Goal: Information Seeking & Learning: Learn about a topic

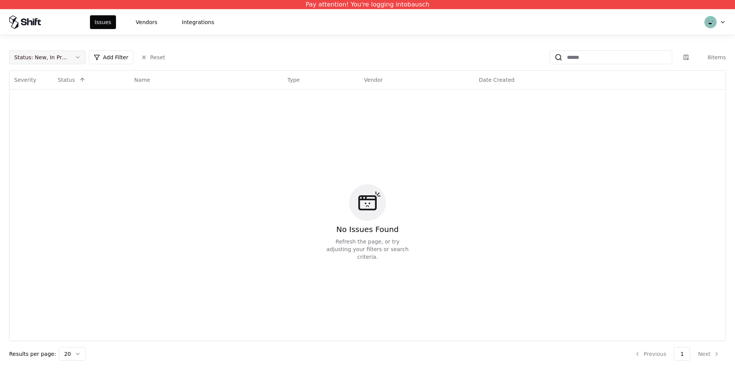
click at [64, 59] on div "Status : New, In Progress" at bounding box center [41, 58] width 54 height 8
click at [51, 128] on div "Draft" at bounding box center [47, 132] width 73 height 15
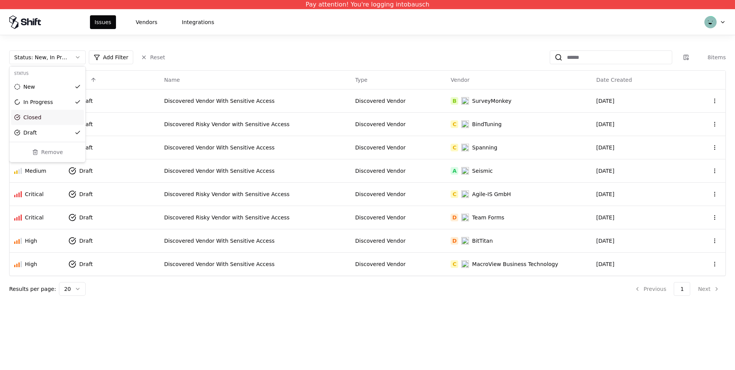
click at [315, 336] on html "Pay attention! You're logging into bausch Issues Vendors Integrations Status : …" at bounding box center [367, 185] width 735 height 370
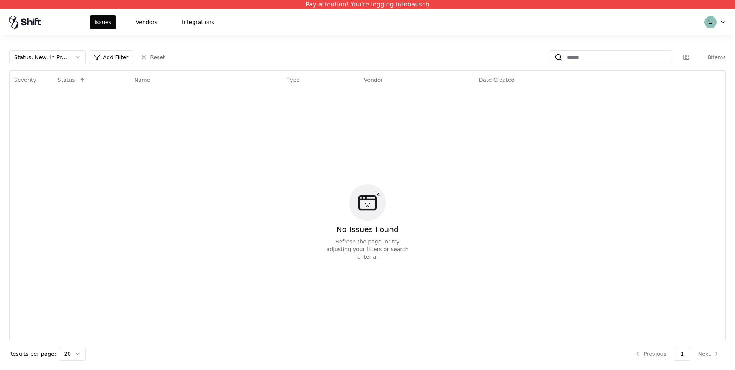
drag, startPoint x: 75, startPoint y: 56, endPoint x: 88, endPoint y: 75, distance: 22.7
click at [75, 57] on button "Status : New, In Progress" at bounding box center [47, 58] width 77 height 14
click at [41, 135] on div "Draft" at bounding box center [47, 132] width 73 height 15
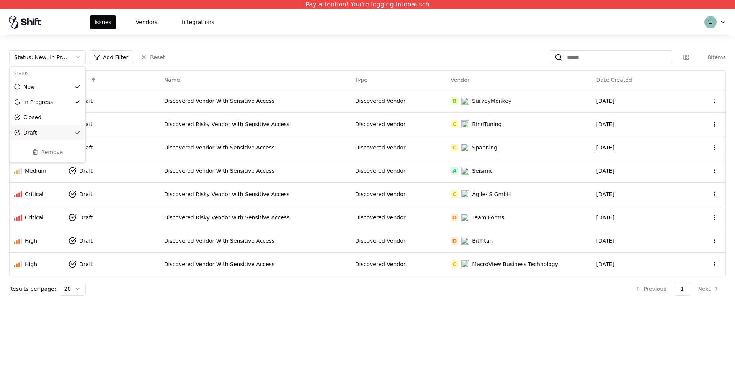
click at [723, 22] on html "Pay attention! You're logging into bausch Issues Vendors Integrations Status : …" at bounding box center [367, 185] width 735 height 370
click at [723, 20] on html "Pay attention! You're logging into bausch Issues Vendors Integrations Status : …" at bounding box center [367, 185] width 735 height 370
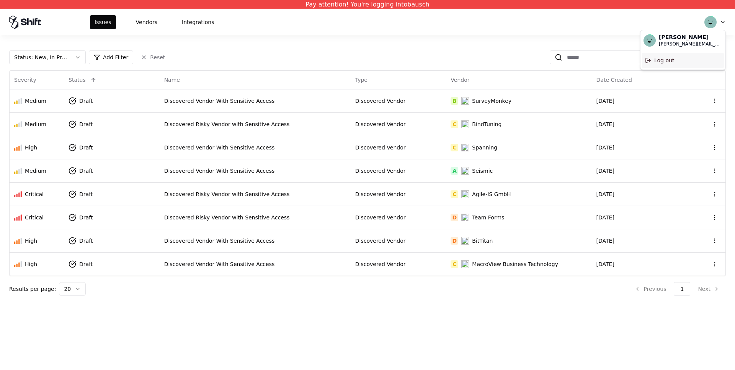
click at [677, 60] on div "Log out" at bounding box center [683, 60] width 82 height 15
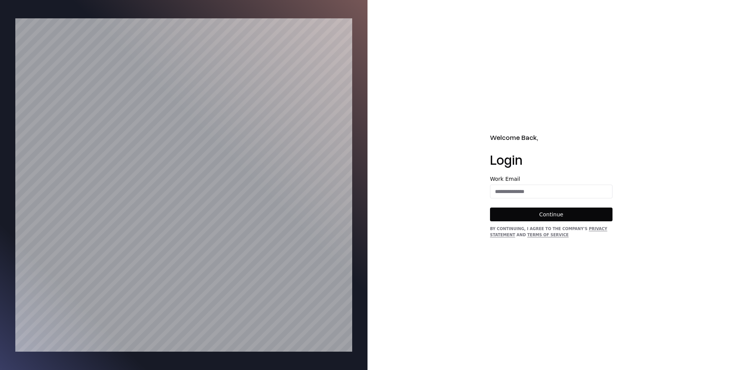
click at [507, 200] on form "Work Email Continue" at bounding box center [551, 198] width 122 height 45
click at [514, 193] on input "email" at bounding box center [551, 192] width 122 height 14
type input "**********"
click at [541, 215] on button "Continue" at bounding box center [551, 215] width 122 height 14
click at [532, 210] on button "Continue" at bounding box center [551, 215] width 122 height 14
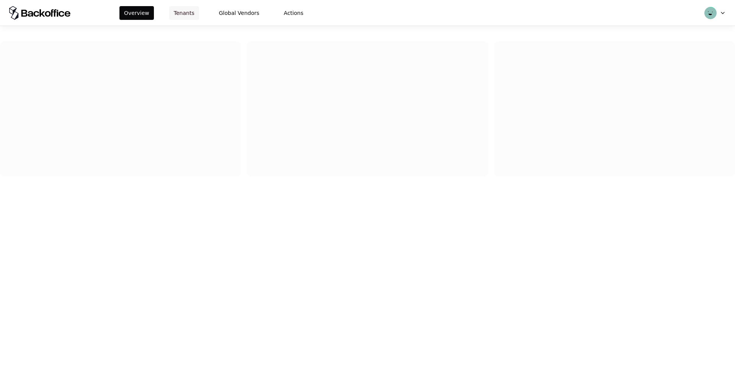
click at [189, 10] on button "Tenants" at bounding box center [184, 13] width 30 height 14
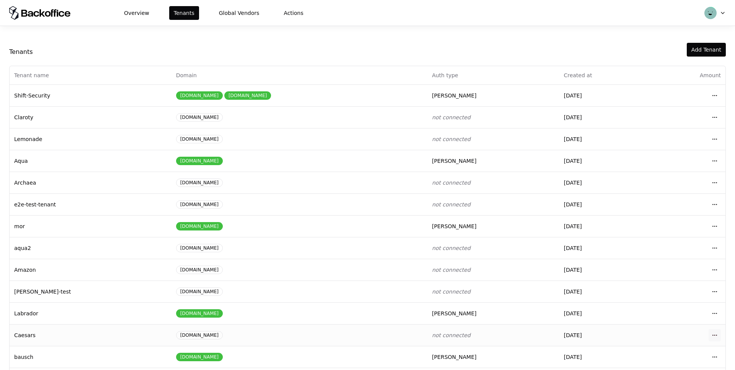
click at [713, 334] on html "Overview Tenants Global Vendors Actions Tenants Add Tenant Tenant name Domain A…" at bounding box center [367, 185] width 735 height 370
click at [675, 303] on div "Login to tenant" at bounding box center [680, 302] width 87 height 15
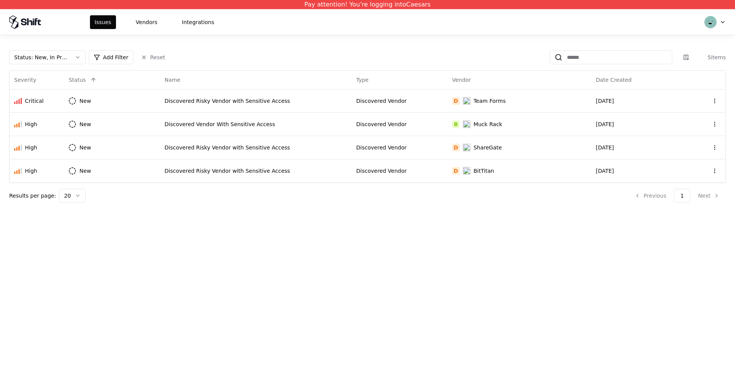
click at [72, 56] on button "Status : New, In Progress" at bounding box center [47, 58] width 77 height 14
click at [37, 134] on div "Draft" at bounding box center [47, 132] width 73 height 15
click at [29, 132] on div "Draft" at bounding box center [29, 133] width 13 height 8
click at [338, 254] on html "Pay attention! You're logging into Caesars Issues Vendors Integrations Status :…" at bounding box center [367, 185] width 735 height 370
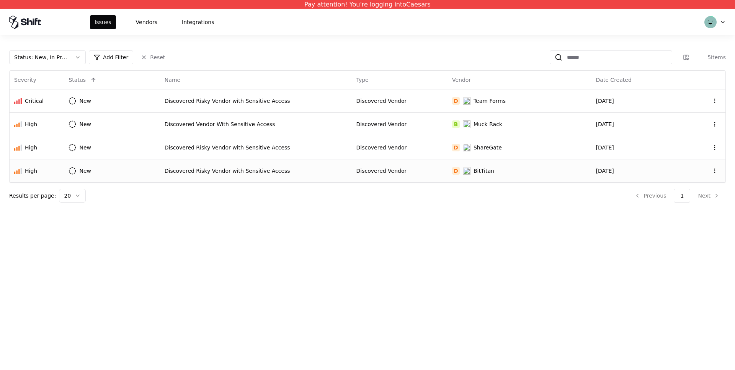
click at [219, 165] on td "Discovered Risky Vendor with Sensitive Access" at bounding box center [256, 170] width 192 height 23
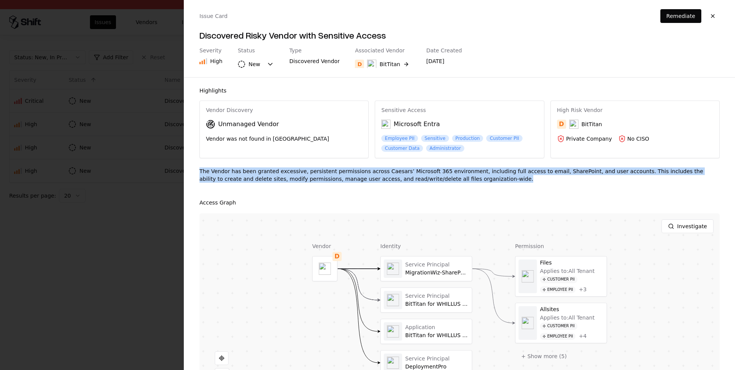
drag, startPoint x: 197, startPoint y: 170, endPoint x: 510, endPoint y: 188, distance: 313.6
click at [510, 188] on div "Highlights Vendor Discovery Unmanaged Vendor Vendor was not found in TPRM Sensi…" at bounding box center [459, 224] width 551 height 293
copy div "The Vendor has been granted excessive, persistent permissions across Caesars’ M…"
click at [710, 15] on button "button" at bounding box center [713, 16] width 14 height 14
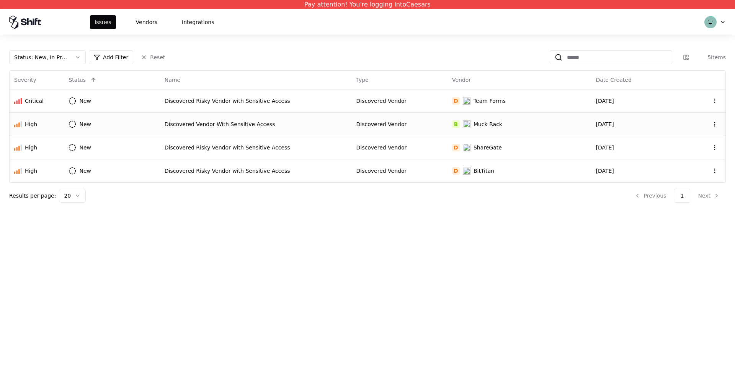
click at [250, 124] on div "Discovered Vendor With Sensitive Access" at bounding box center [256, 125] width 183 height 8
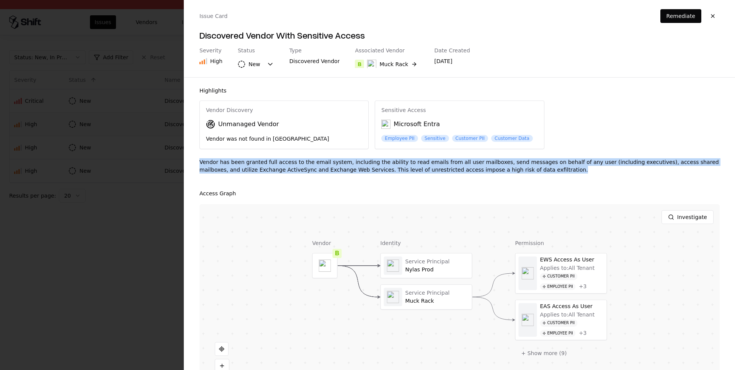
drag, startPoint x: 198, startPoint y: 160, endPoint x: 582, endPoint y: 170, distance: 384.0
click at [582, 170] on div "Highlights Vendor Discovery Unmanaged Vendor Vendor was not found in TPRM Sensi…" at bounding box center [459, 224] width 551 height 293
copy div "Vendor has been granted full access to the email system, including the ability …"
click at [714, 15] on button "button" at bounding box center [713, 16] width 14 height 14
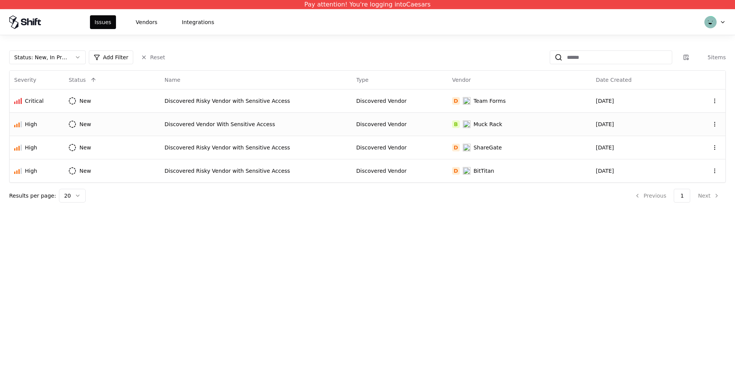
click at [729, 23] on div "Issues Vendors Integrations" at bounding box center [367, 22] width 735 height 26
click at [726, 23] on div "Issues Vendors Integrations" at bounding box center [367, 22] width 735 height 26
click at [724, 23] on html "Pay attention! You're logging into Caesars Issues Vendors Integrations Status :…" at bounding box center [367, 185] width 735 height 370
click at [666, 60] on div "Log out" at bounding box center [683, 60] width 82 height 15
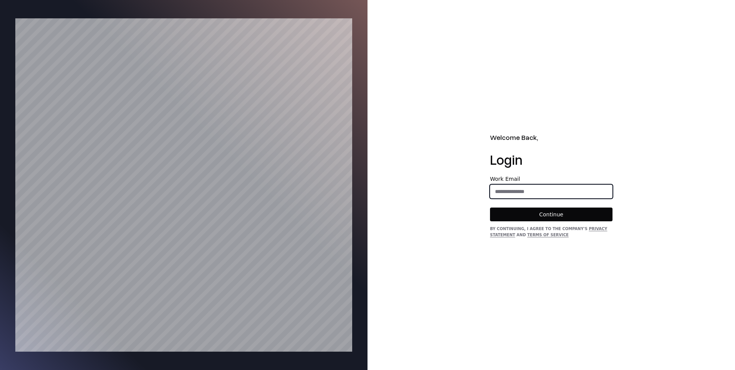
click at [527, 189] on input "email" at bounding box center [551, 192] width 122 height 14
type input "**********"
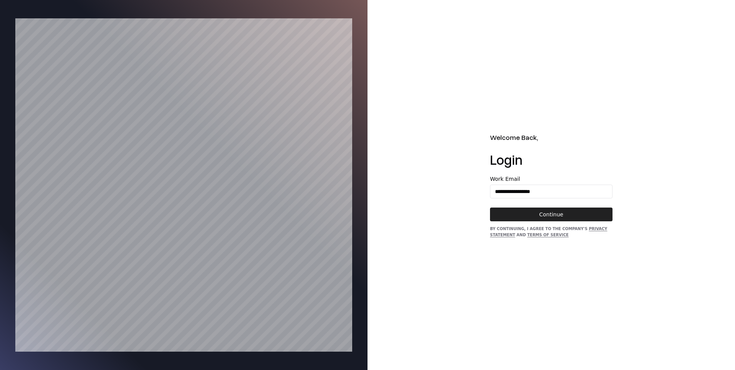
click at [540, 215] on button "Continue" at bounding box center [551, 215] width 122 height 14
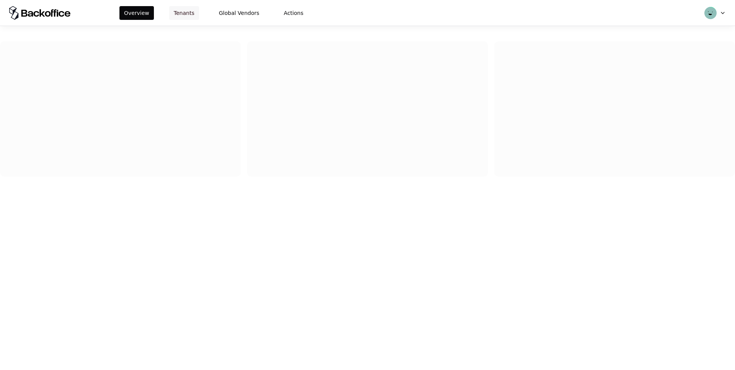
click at [180, 10] on button "Tenants" at bounding box center [184, 13] width 30 height 14
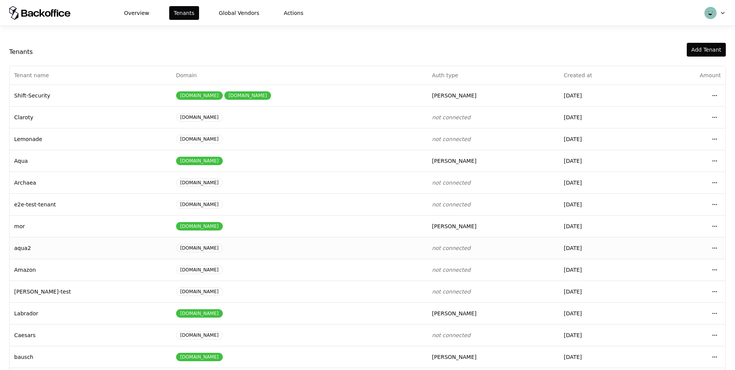
scroll to position [29, 0]
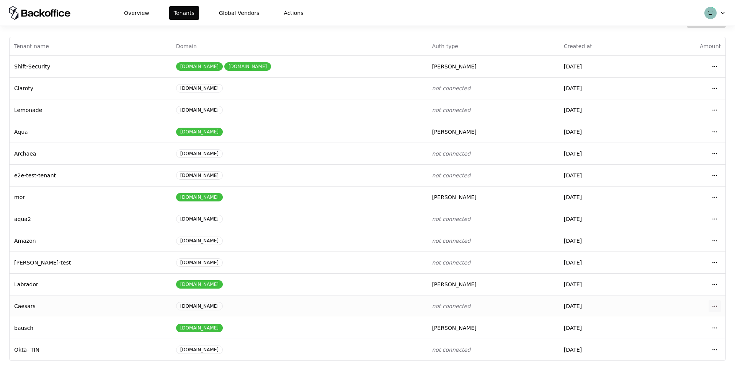
click at [712, 307] on html "Overview Tenants Global Vendors Actions Tenants Add Tenant Tenant name Domain A…" at bounding box center [367, 185] width 735 height 370
click at [653, 274] on div "Login to tenant" at bounding box center [680, 273] width 87 height 15
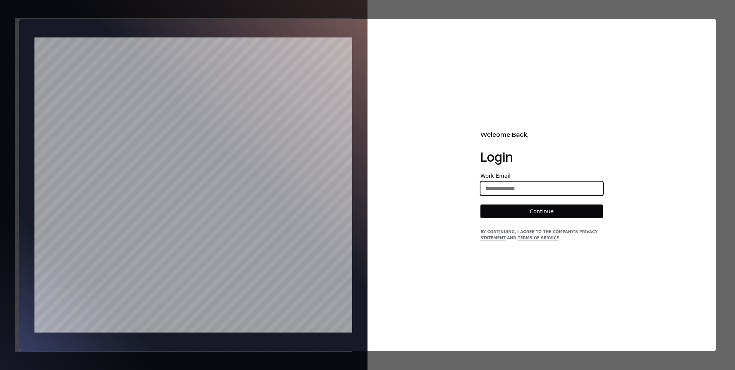
click at [547, 188] on input "email" at bounding box center [542, 189] width 122 height 14
type input "**********"
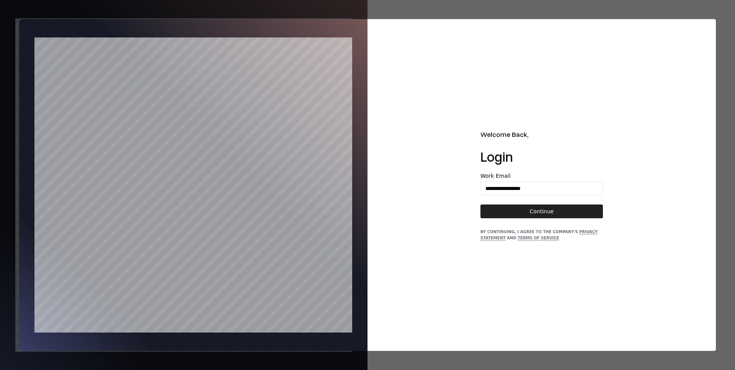
click at [541, 211] on button "Continue" at bounding box center [541, 212] width 122 height 14
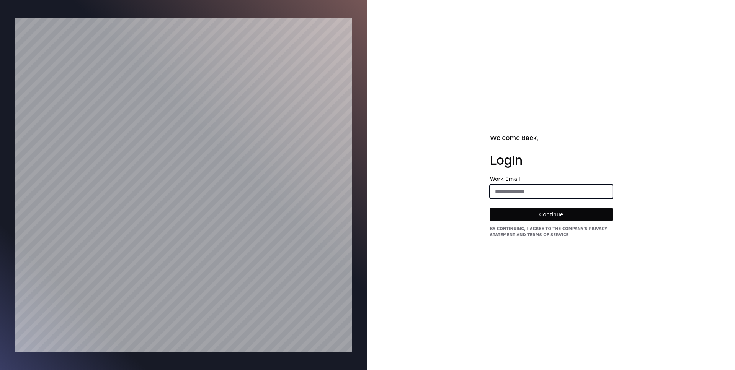
click at [525, 188] on input "email" at bounding box center [551, 192] width 122 height 14
type input "**********"
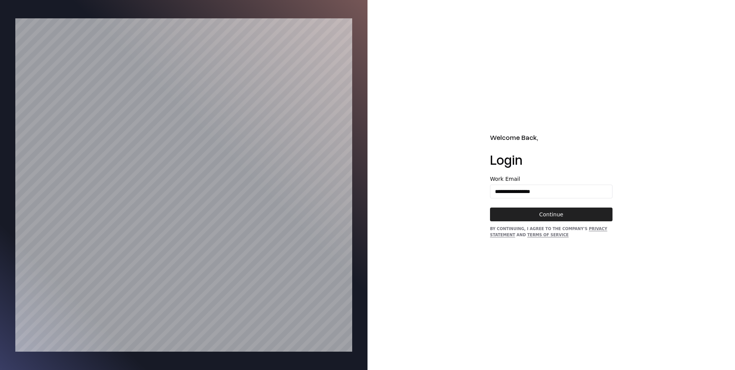
click at [550, 212] on button "Continue" at bounding box center [551, 215] width 122 height 14
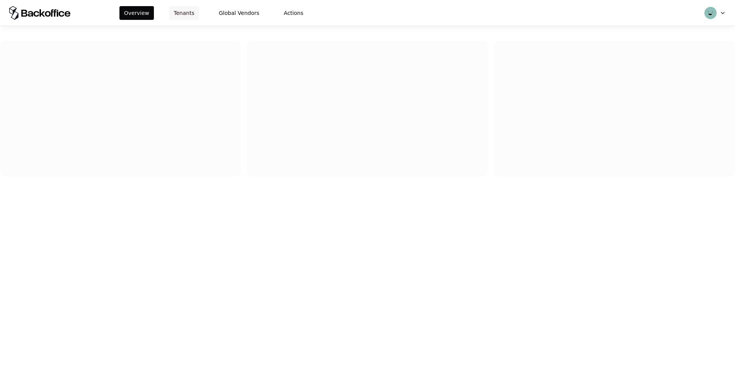
click at [194, 8] on button "Tenants" at bounding box center [184, 13] width 30 height 14
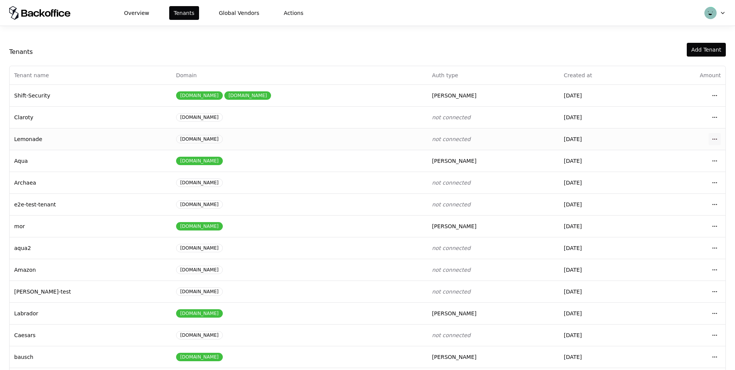
click at [715, 140] on html "Overview Tenants Global Vendors Actions Tenants Add Tenant Tenant name Domain A…" at bounding box center [367, 185] width 735 height 370
click at [662, 205] on div "Login to tenant" at bounding box center [680, 202] width 87 height 15
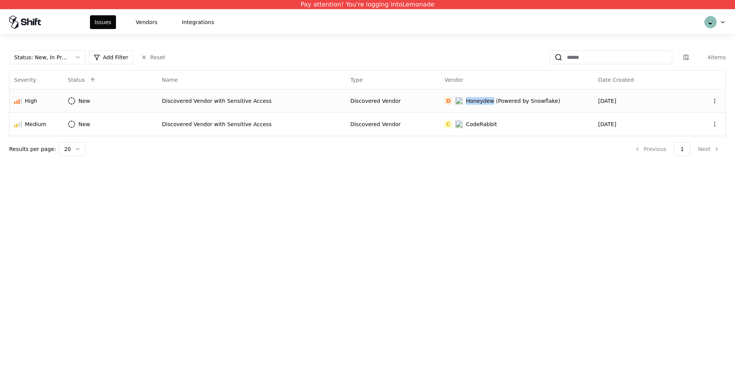
drag, startPoint x: 470, startPoint y: 101, endPoint x: 496, endPoint y: 101, distance: 25.6
click at [496, 101] on div "Honeydew (Powered by Snowflake)" at bounding box center [507, 101] width 105 height 8
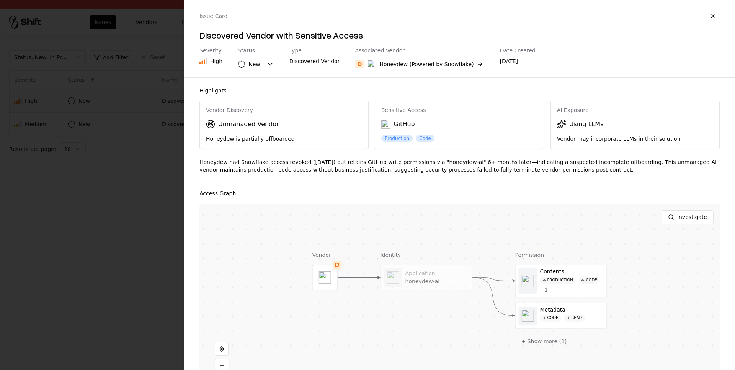
copy div "Honeydew"
drag, startPoint x: 375, startPoint y: 67, endPoint x: 404, endPoint y: 69, distance: 29.2
click at [404, 69] on div "Issue Card Discovered Vendor with Sensitive Access Severity High Status New Typ…" at bounding box center [459, 38] width 551 height 77
drag, startPoint x: 402, startPoint y: 64, endPoint x: 382, endPoint y: 64, distance: 20.3
click at [382, 64] on div "Honeydew (Powered by Snowflake)" at bounding box center [426, 64] width 94 height 8
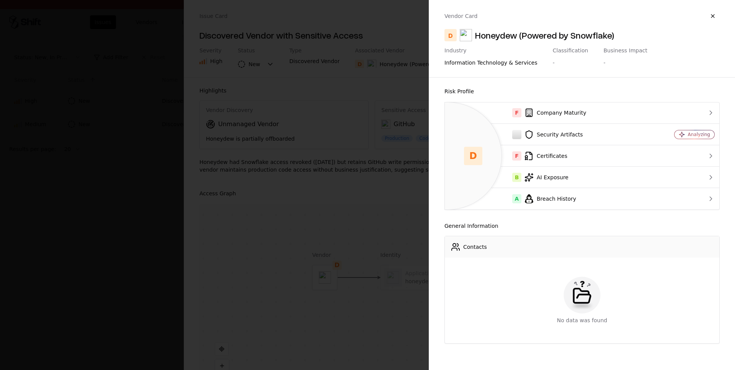
click at [714, 16] on button "button" at bounding box center [713, 16] width 14 height 14
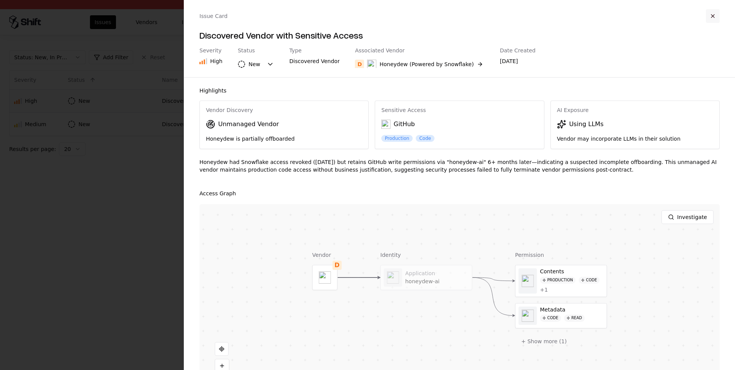
click at [714, 16] on button "button" at bounding box center [713, 16] width 14 height 14
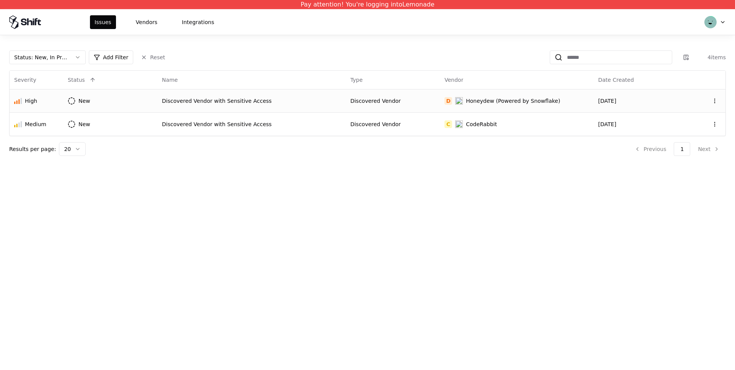
click at [80, 59] on button "Status : New, In Progress" at bounding box center [47, 58] width 77 height 14
click at [36, 119] on div "Closed" at bounding box center [32, 118] width 18 height 8
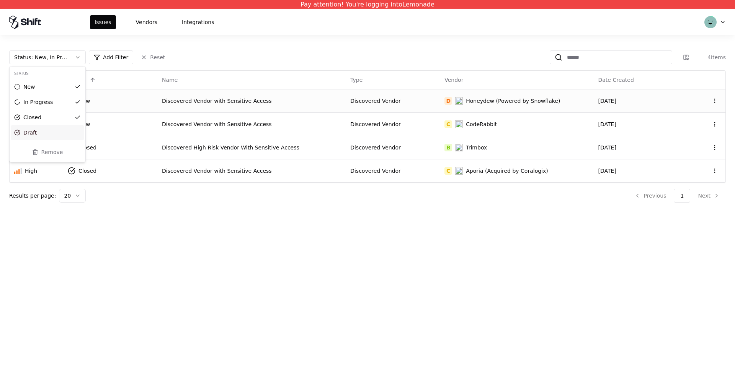
click at [39, 131] on div "Draft" at bounding box center [47, 132] width 73 height 15
click at [377, 218] on html "Pay attention! You're logging into Lemonade Issues Vendors Integrations Status …" at bounding box center [367, 185] width 735 height 370
click at [723, 22] on html "Pay attention! You're logging into Lemonade Issues Vendors Integrations Status …" at bounding box center [367, 185] width 735 height 370
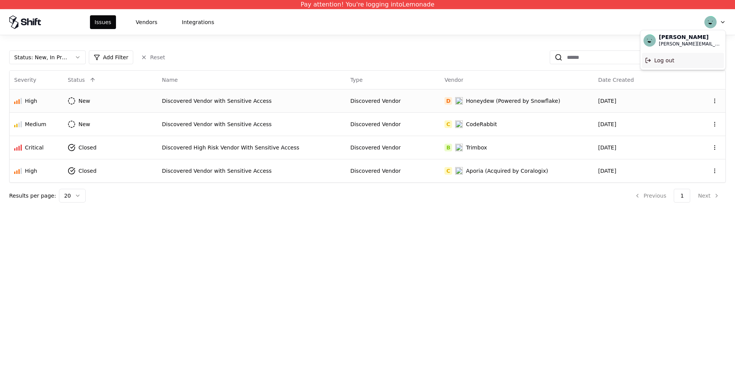
click at [668, 60] on div "Log out" at bounding box center [683, 60] width 82 height 15
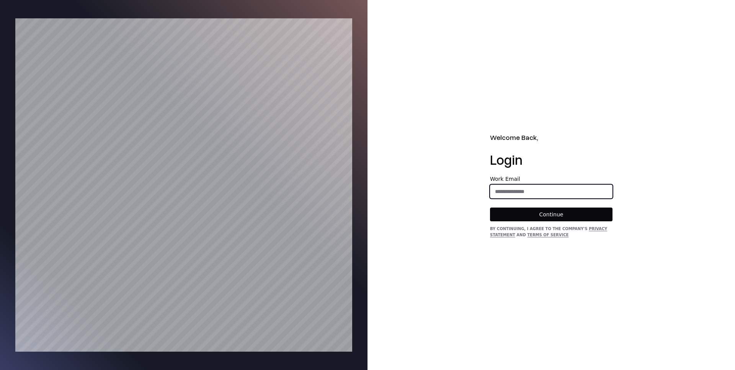
click at [510, 191] on input "email" at bounding box center [551, 192] width 122 height 14
type input "**********"
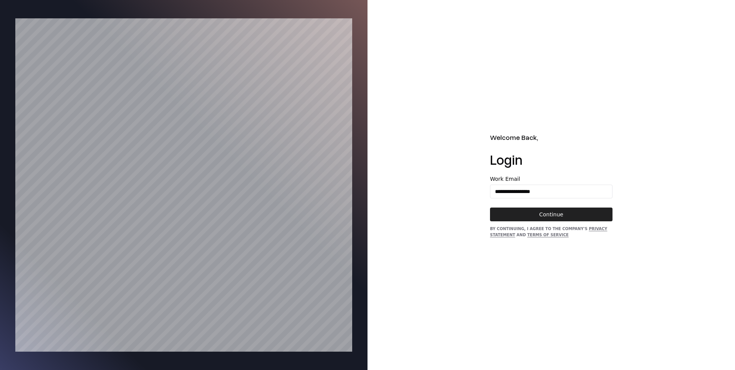
click at [543, 214] on button "Continue" at bounding box center [551, 215] width 122 height 14
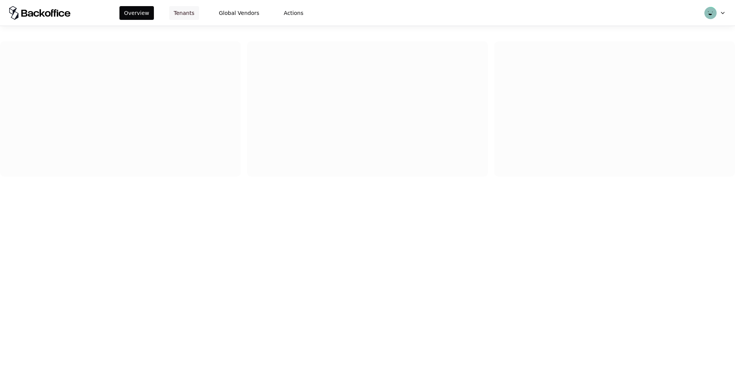
click at [181, 15] on button "Tenants" at bounding box center [184, 13] width 30 height 14
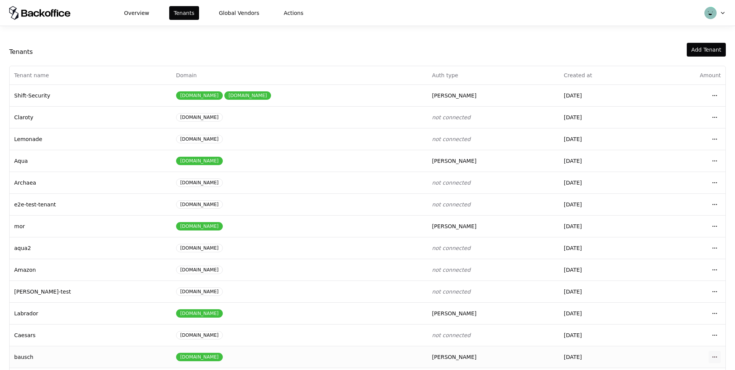
click at [715, 355] on html "Overview Tenants Global Vendors Actions Tenants Add Tenant Tenant name Domain A…" at bounding box center [367, 185] width 735 height 370
click at [656, 324] on div "Login to tenant" at bounding box center [680, 324] width 87 height 15
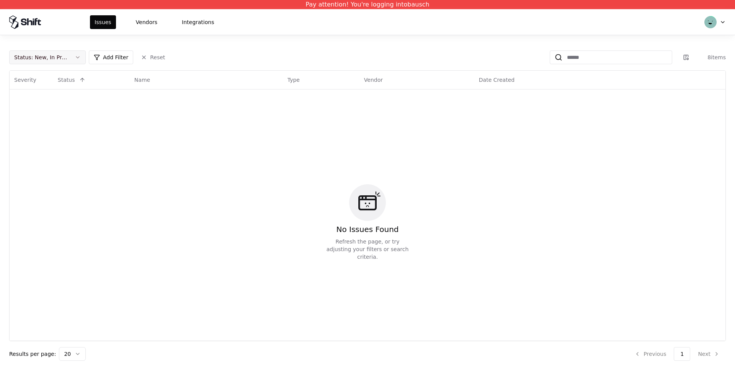
click at [62, 55] on div "Status : New, In Progress" at bounding box center [41, 58] width 54 height 8
click at [29, 127] on div "Draft" at bounding box center [47, 132] width 73 height 15
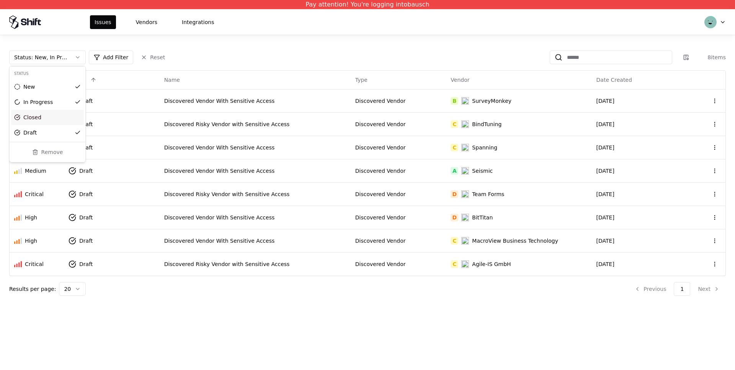
click at [505, 336] on html "Pay attention! You're logging into bausch Issues Vendors Integrations Status : …" at bounding box center [367, 185] width 735 height 370
click at [228, 324] on div "Pay attention! You're logging into bausch Issues Vendors Integrations Status : …" at bounding box center [367, 185] width 735 height 370
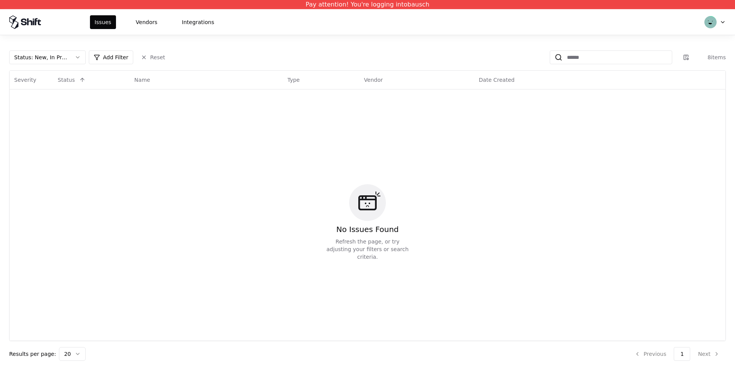
drag, startPoint x: 72, startPoint y: 56, endPoint x: 75, endPoint y: 62, distance: 6.5
click at [72, 56] on button "Status : New, In Progress" at bounding box center [47, 58] width 77 height 14
click at [60, 129] on div "Draft" at bounding box center [47, 132] width 73 height 15
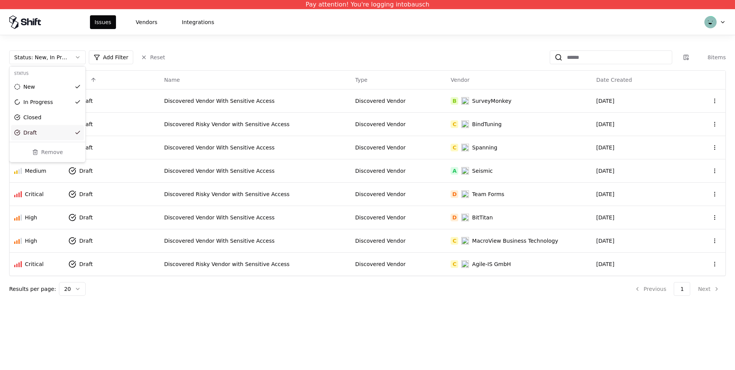
click at [176, 169] on html "Pay attention! You're logging into bausch Issues Vendors Integrations Status : …" at bounding box center [367, 185] width 735 height 370
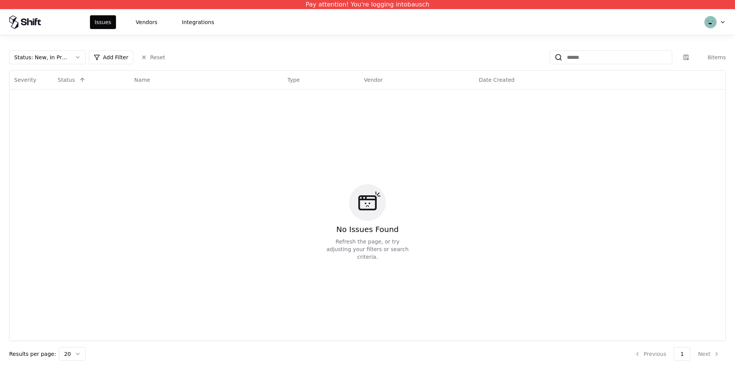
drag, startPoint x: 81, startPoint y: 57, endPoint x: 77, endPoint y: 64, distance: 7.5
click at [81, 58] on button "Status : New, In Progress" at bounding box center [47, 58] width 77 height 14
click at [44, 135] on div "Draft" at bounding box center [47, 132] width 73 height 15
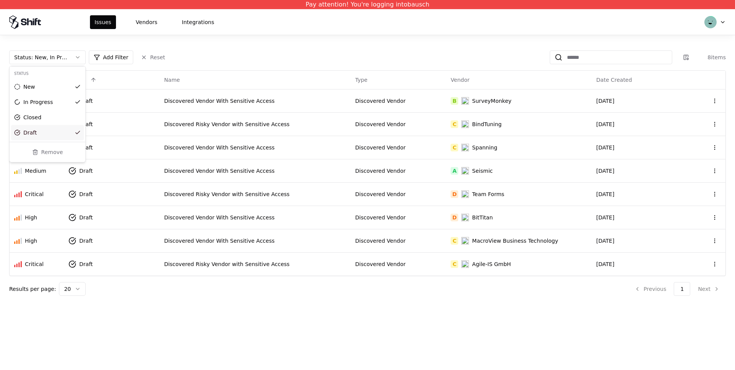
click at [707, 290] on html "Pay attention! You're logging into bausch Issues Vendors Integrations Status : …" at bounding box center [367, 185] width 735 height 370
click at [708, 289] on li "Next" at bounding box center [709, 289] width 34 height 14
click at [191, 261] on div "Discovered Risky Vendor with Sensitive Access" at bounding box center [255, 265] width 182 height 8
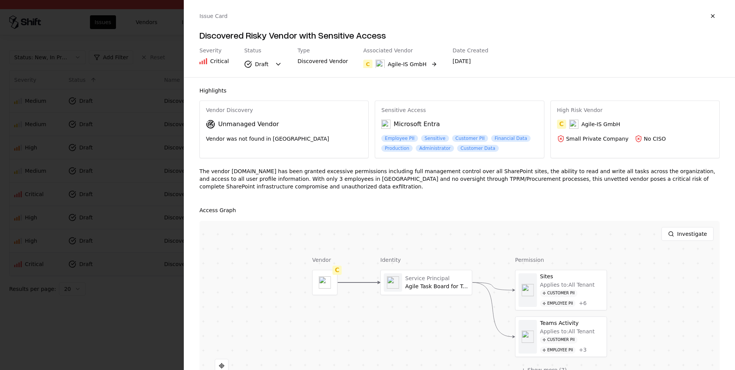
click at [411, 63] on div "Agile-IS GmbH" at bounding box center [407, 64] width 39 height 8
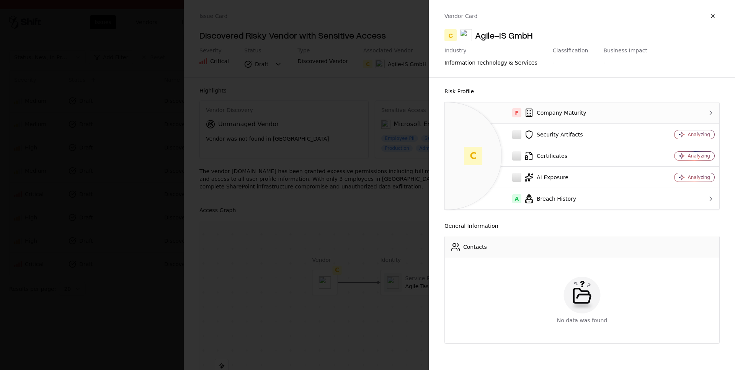
click at [575, 114] on div "F Company Maturity" at bounding box center [547, 112] width 193 height 9
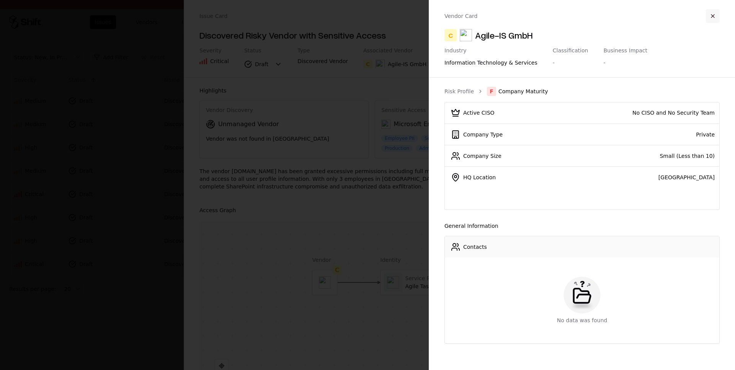
click at [712, 16] on button "button" at bounding box center [713, 16] width 14 height 14
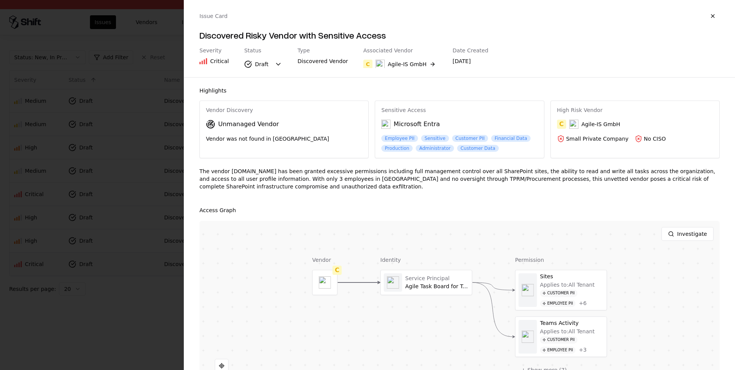
click at [646, 144] on div "High Risk Vendor C Agile-IS GmbH Small Private Company No CISO" at bounding box center [635, 125] width 168 height 48
drag, startPoint x: 615, startPoint y: 138, endPoint x: 641, endPoint y: 119, distance: 32.3
click at [615, 137] on div "Small Private Company" at bounding box center [597, 139] width 62 height 8
click at [641, 118] on div "High Risk Vendor C Agile-IS GmbH Small Private Company No CISO" at bounding box center [635, 125] width 168 height 48
drag, startPoint x: 599, startPoint y: 121, endPoint x: 594, endPoint y: 120, distance: 5.1
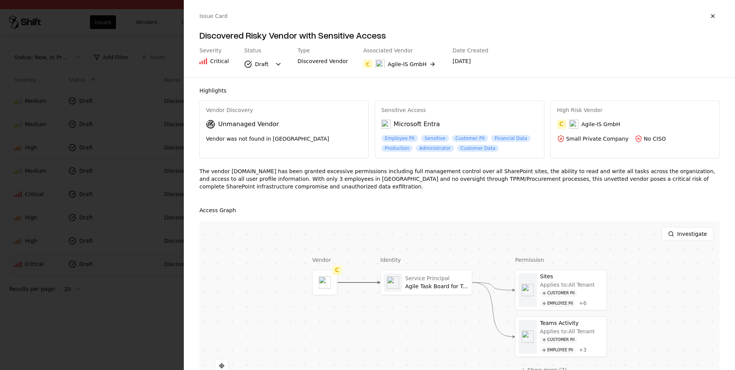
click at [599, 121] on div "Agile-IS GmbH" at bounding box center [600, 125] width 39 height 8
click at [407, 66] on div "Agile-IS GmbH" at bounding box center [407, 64] width 39 height 8
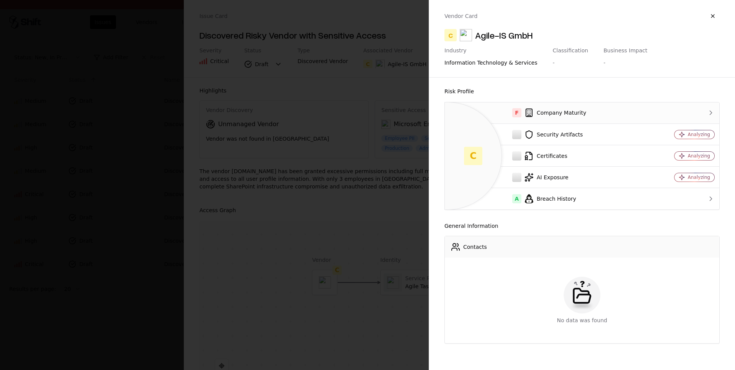
click at [586, 117] on div "F Company Maturity" at bounding box center [547, 112] width 193 height 9
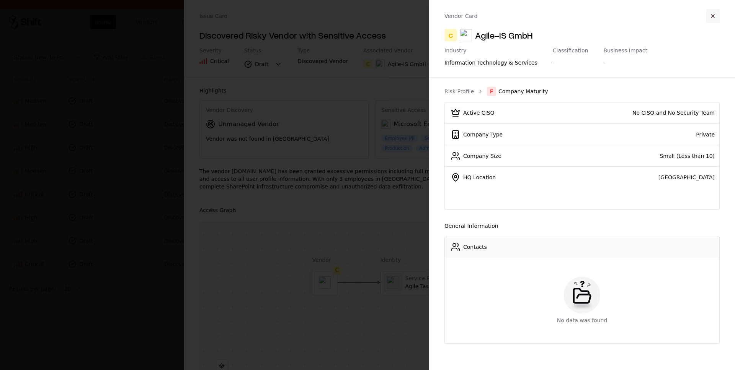
click at [713, 16] on button "button" at bounding box center [713, 16] width 14 height 14
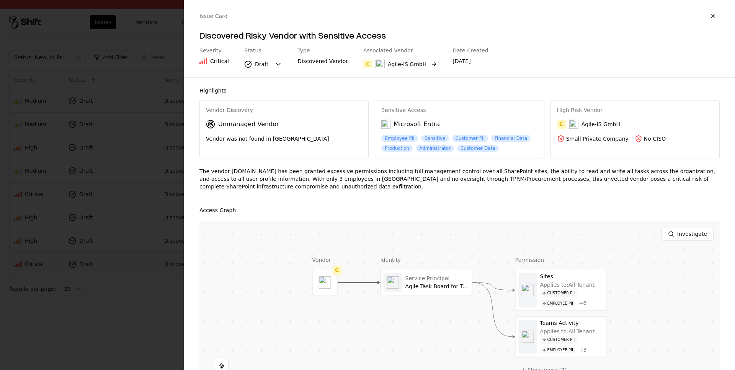
click at [406, 64] on div "Agile-IS GmbH" at bounding box center [407, 64] width 39 height 8
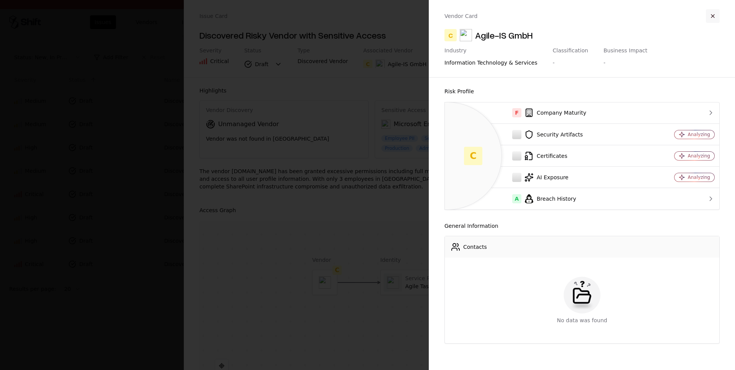
click at [711, 13] on button "button" at bounding box center [713, 16] width 14 height 14
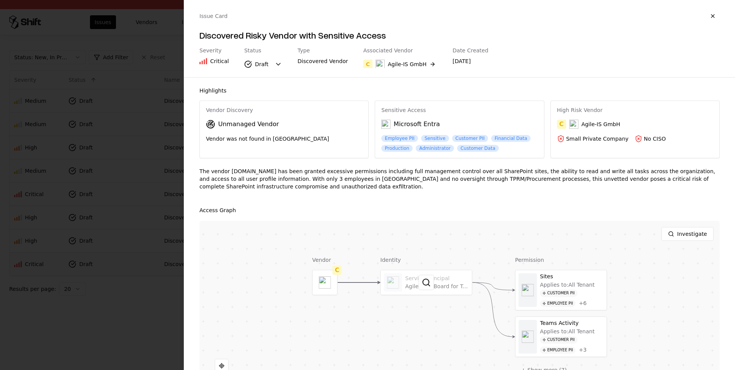
click at [434, 287] on div at bounding box center [426, 283] width 91 height 24
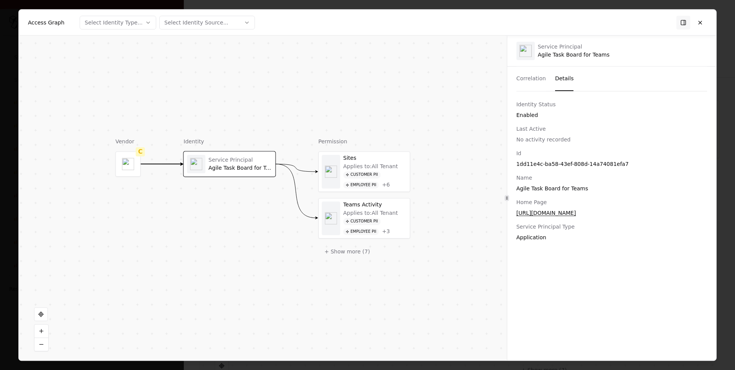
click at [564, 76] on button "Details" at bounding box center [564, 79] width 19 height 24
click at [707, 21] on div "Access Graph Select Identity Type... Select Identity Source..." at bounding box center [367, 23] width 697 height 26
click at [703, 24] on button at bounding box center [700, 23] width 14 height 14
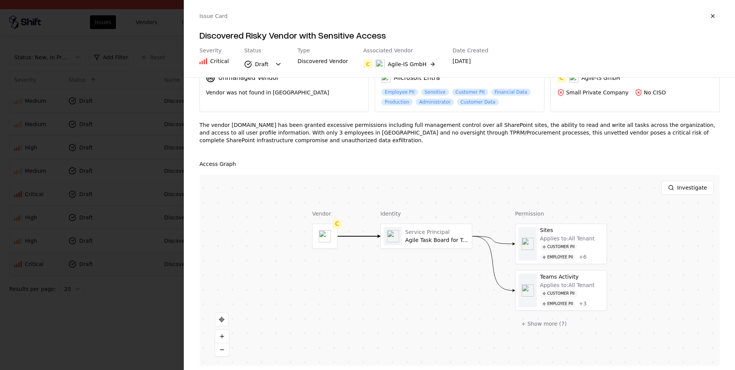
scroll to position [51, 0]
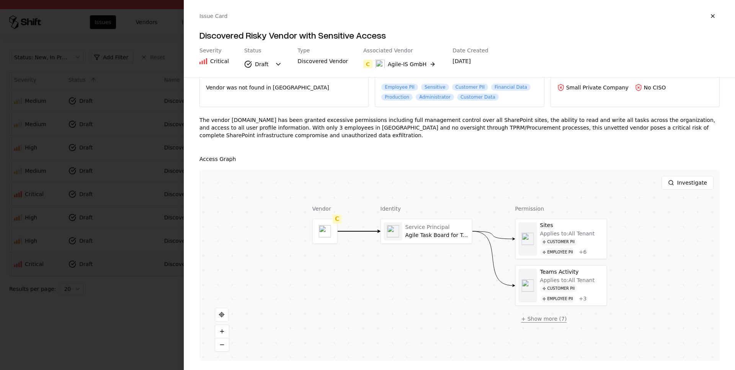
click at [535, 320] on button "+ Show more ( 7 )" at bounding box center [544, 319] width 58 height 14
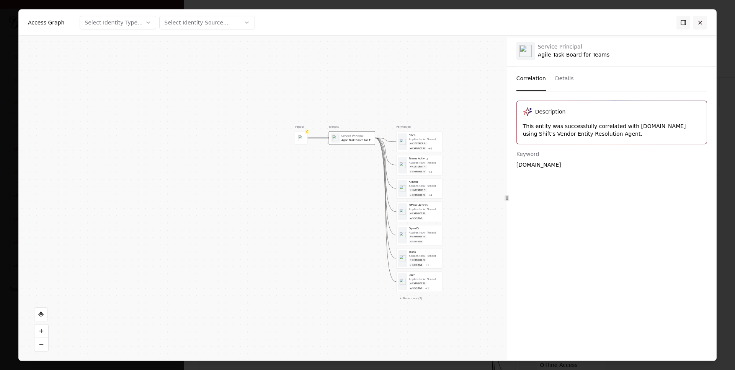
click at [700, 26] on button at bounding box center [700, 23] width 14 height 14
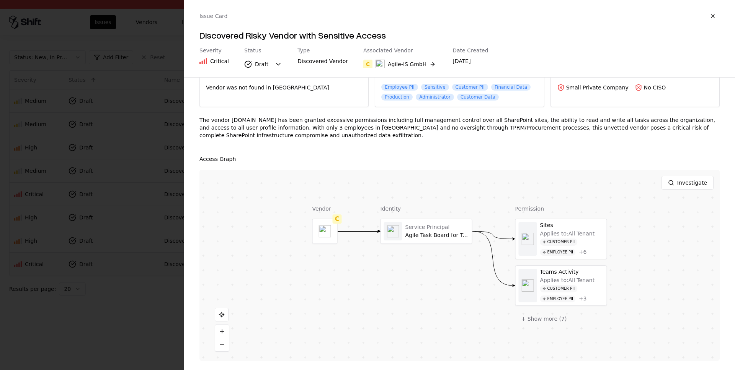
scroll to position [49, 0]
click at [544, 324] on button "+ Show more ( 7 )" at bounding box center [544, 321] width 58 height 14
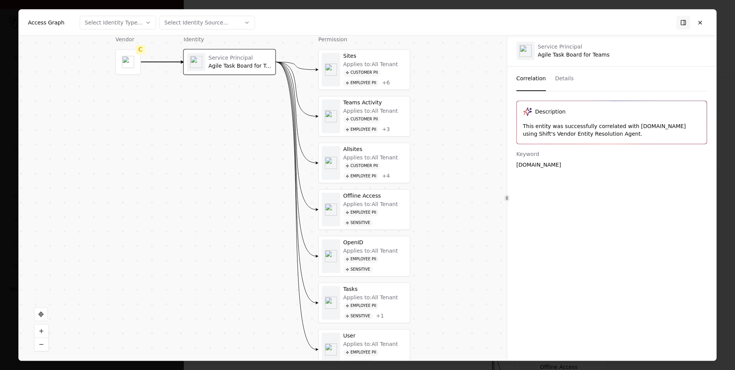
click at [375, 80] on div "Employee PII" at bounding box center [361, 83] width 36 height 7
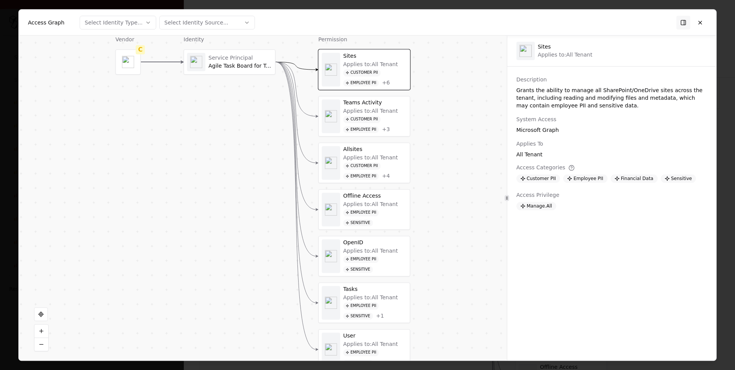
click at [387, 82] on div "+ 6" at bounding box center [386, 83] width 8 height 7
click at [387, 86] on div "+ 6" at bounding box center [386, 84] width 8 height 7
click at [387, 84] on div "+ 6" at bounding box center [386, 84] width 8 height 7
click at [387, 82] on div "+ 6" at bounding box center [386, 84] width 8 height 7
click at [385, 84] on div "+ 6" at bounding box center [386, 84] width 8 height 7
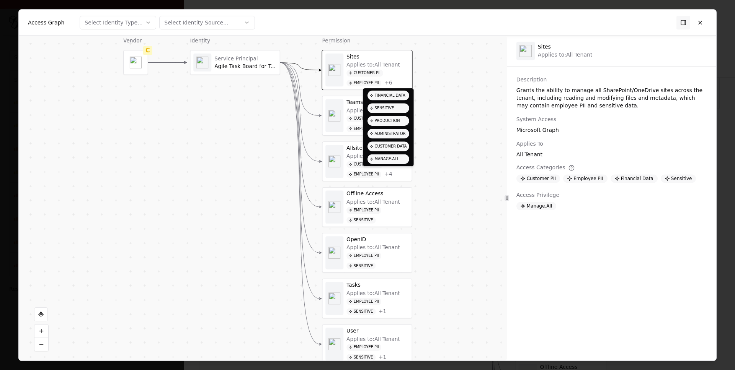
click at [388, 83] on div "+ 6" at bounding box center [388, 83] width 8 height 7
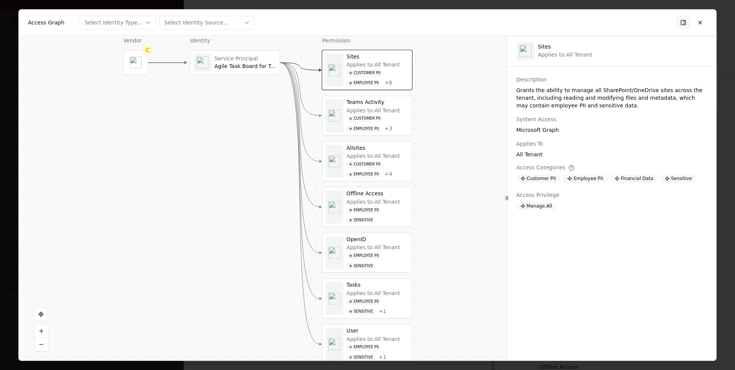
click at [388, 83] on div "+ 6" at bounding box center [388, 83] width 8 height 7
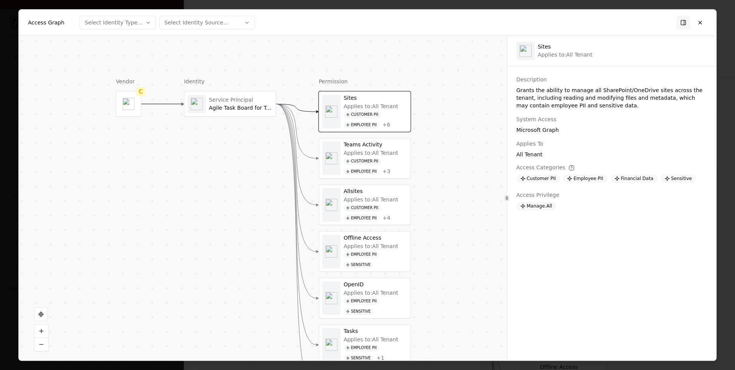
click at [244, 96] on div "Service Principal" at bounding box center [241, 99] width 64 height 7
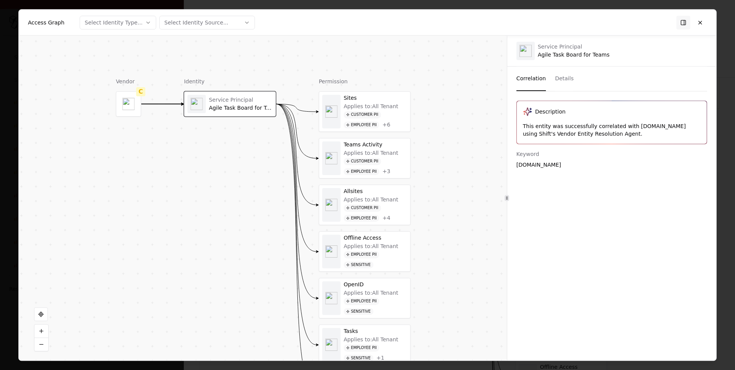
click at [385, 114] on div "Customer PII Employee PII + 6" at bounding box center [376, 119] width 64 height 17
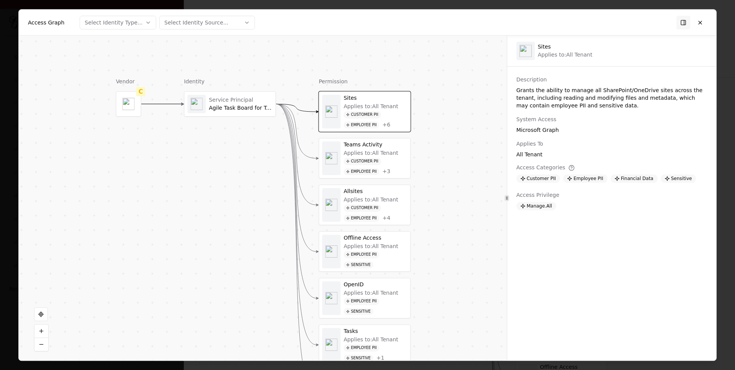
click at [263, 104] on div "Service Principal Agile Task Board for Teams" at bounding box center [241, 103] width 64 height 15
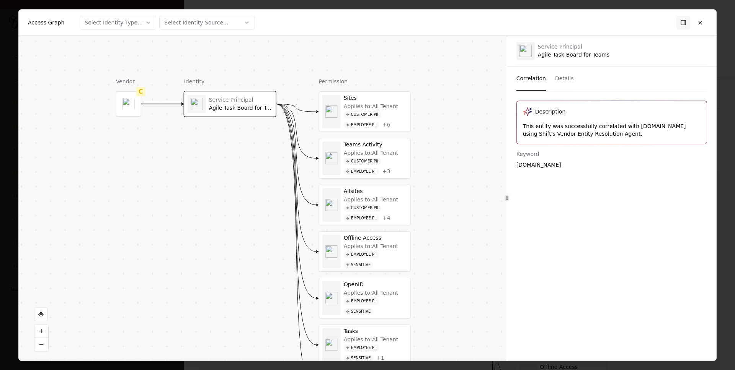
click at [567, 75] on button "Details" at bounding box center [564, 79] width 19 height 24
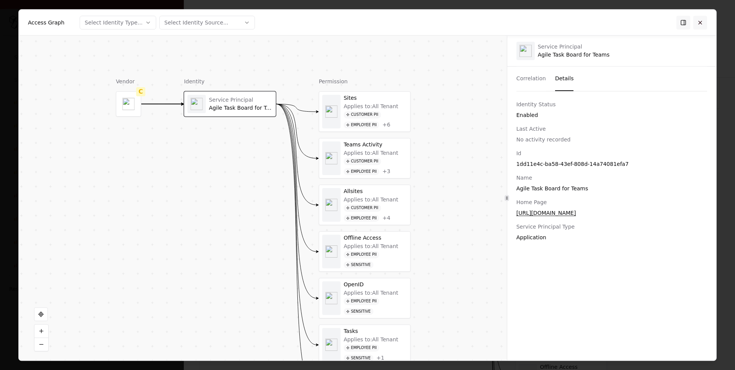
click at [697, 22] on button at bounding box center [700, 23] width 14 height 14
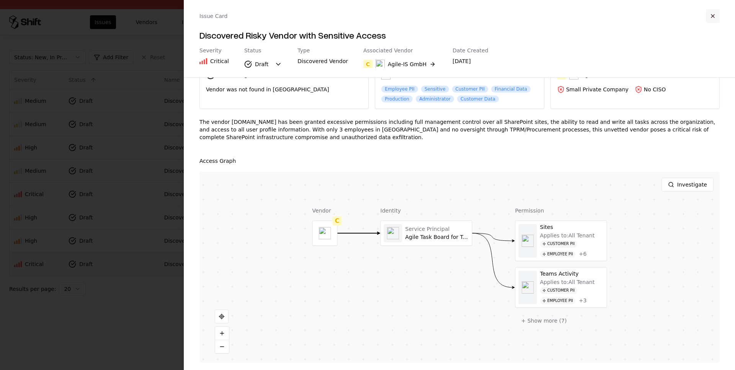
click at [718, 16] on button "button" at bounding box center [713, 16] width 14 height 14
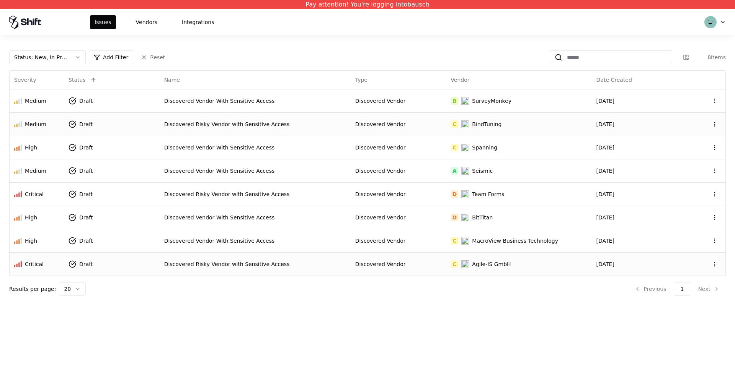
click at [258, 125] on div "Discovered Risky Vendor with Sensitive Access" at bounding box center [255, 125] width 182 height 8
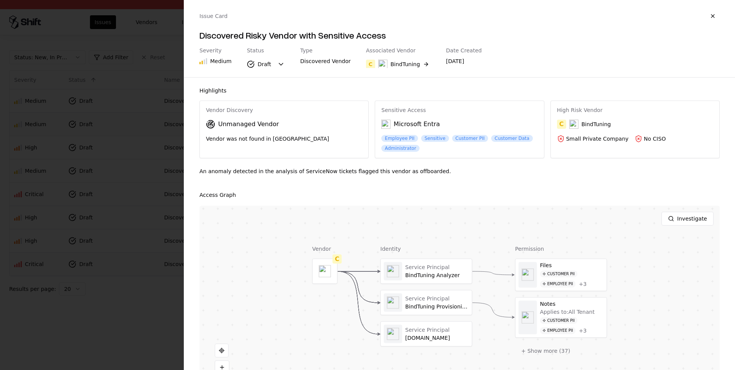
click at [198, 170] on div "Highlights Vendor Discovery Unmanaged Vendor Vendor was not found in TPRM Sensi…" at bounding box center [459, 224] width 551 height 293
click at [210, 170] on div "An anomaly detected in the analysis of ServiceNow tickets flagged this vendor a…" at bounding box center [459, 175] width 520 height 14
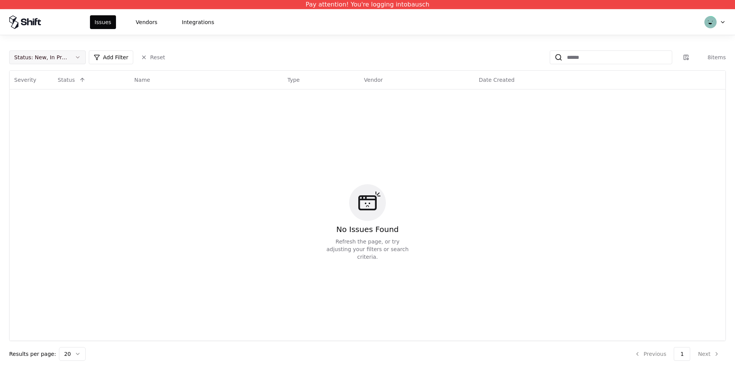
click at [65, 58] on div "Status : New, In Progress" at bounding box center [41, 58] width 54 height 8
click at [43, 128] on div "Draft" at bounding box center [47, 132] width 73 height 15
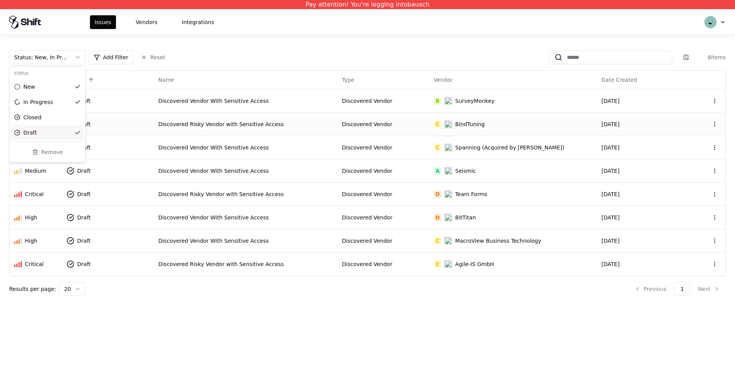
drag, startPoint x: 252, startPoint y: 118, endPoint x: 219, endPoint y: 121, distance: 33.8
click at [244, 119] on html "Pay attention! You're logging into bausch Issues Vendors Integrations Status : …" at bounding box center [367, 185] width 735 height 370
click at [216, 122] on div "Discovered Risky Vendor with Sensitive Access" at bounding box center [245, 125] width 175 height 8
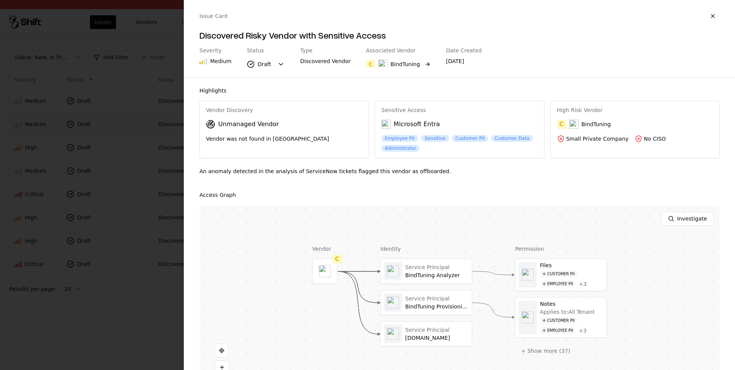
click at [400, 66] on div "BindTuning" at bounding box center [404, 64] width 29 height 8
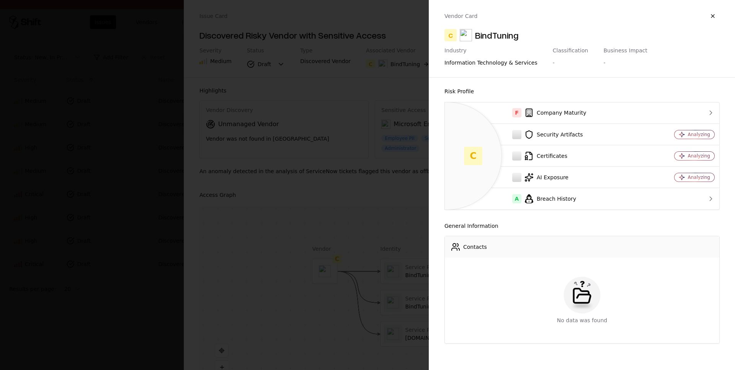
click at [286, 89] on div at bounding box center [367, 185] width 735 height 370
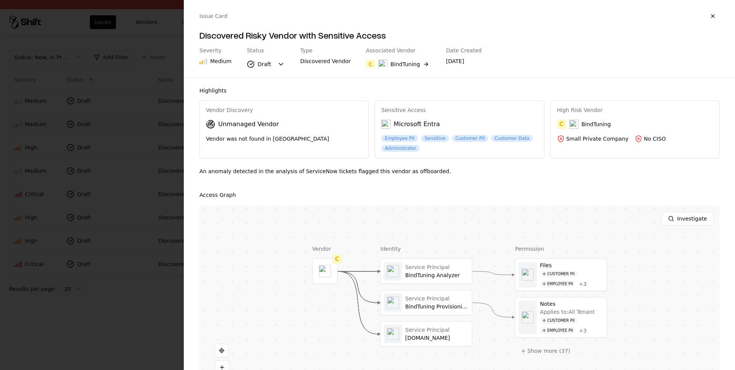
scroll to position [36, 0]
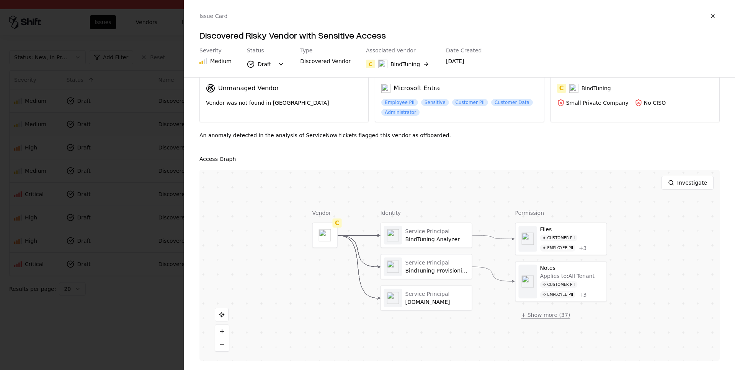
click at [536, 319] on button "+ Show more ( 37 )" at bounding box center [545, 315] width 61 height 14
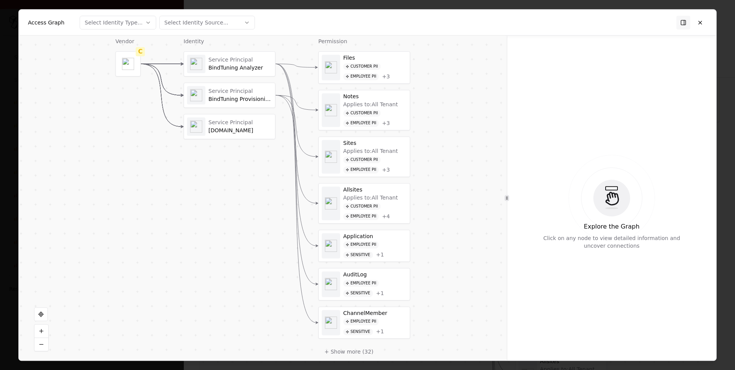
click at [216, 61] on div "Service Principal" at bounding box center [241, 60] width 64 height 7
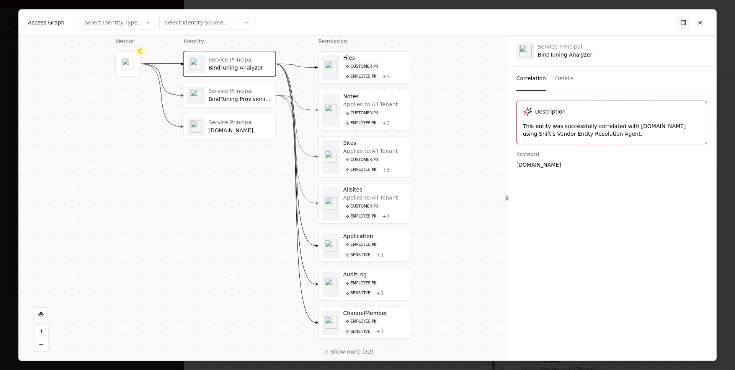
click at [211, 80] on div "Service Principal BindTuning Analyzer Service Principal BindTuning Provisioning…" at bounding box center [230, 95] width 92 height 88
click at [209, 91] on div "Service Principal" at bounding box center [241, 91] width 64 height 7
click at [238, 123] on div "Service Principal" at bounding box center [241, 122] width 64 height 7
click at [703, 22] on button at bounding box center [700, 23] width 14 height 14
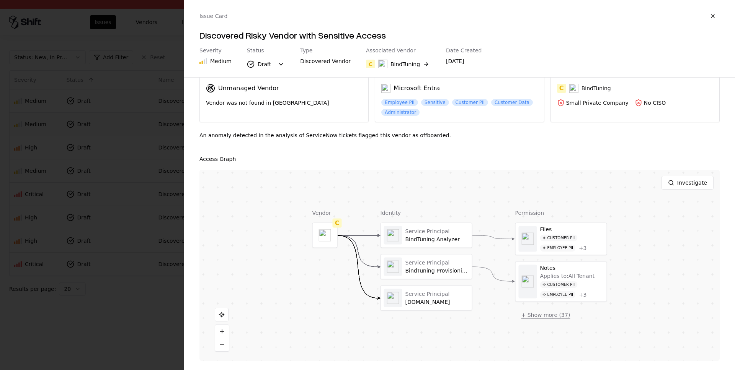
click at [545, 313] on button "+ Show more ( 37 )" at bounding box center [545, 315] width 61 height 14
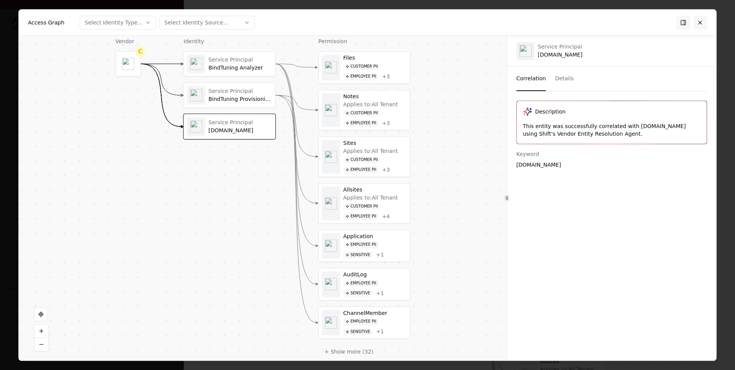
click at [703, 24] on button at bounding box center [700, 23] width 14 height 14
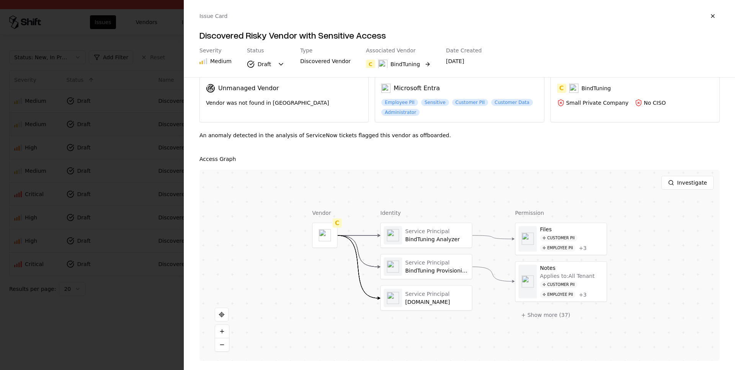
click at [399, 63] on div "BindTuning" at bounding box center [404, 64] width 29 height 8
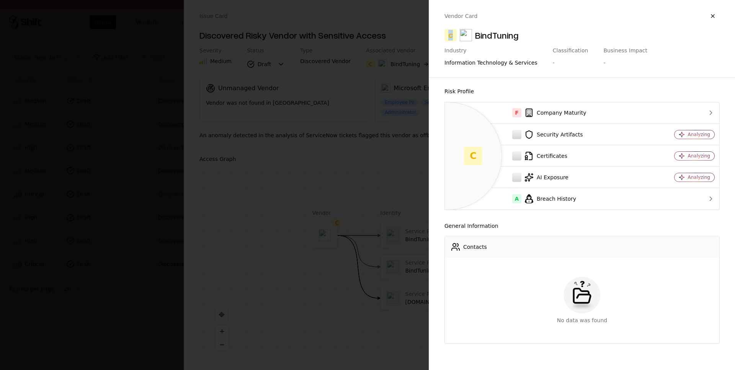
drag, startPoint x: 449, startPoint y: 37, endPoint x: 465, endPoint y: 35, distance: 15.4
click at [465, 35] on div "C BindTuning" at bounding box center [581, 35] width 275 height 12
click at [709, 17] on button "button" at bounding box center [713, 16] width 14 height 14
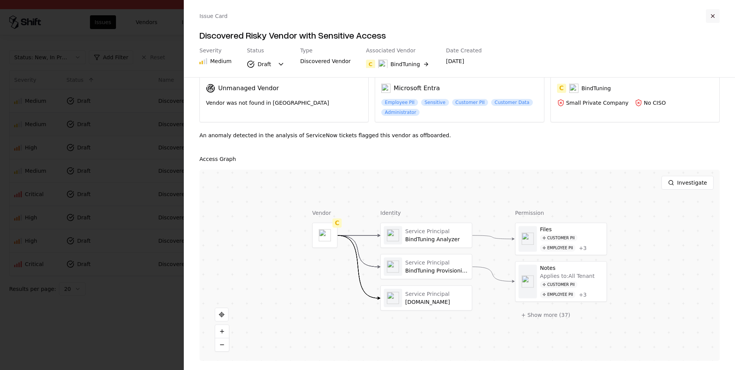
click at [712, 17] on button "button" at bounding box center [713, 16] width 14 height 14
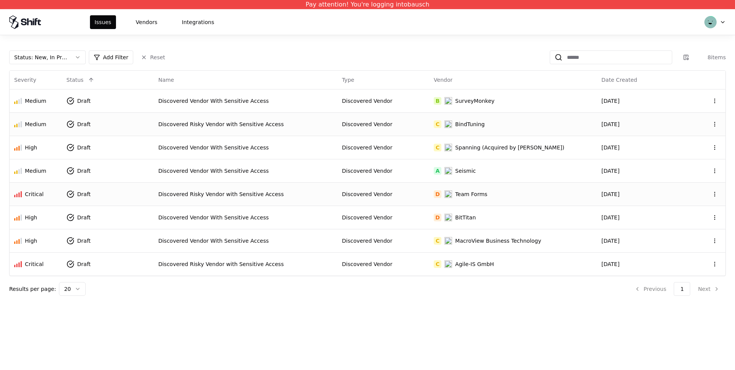
click at [181, 191] on div "Discovered Risky Vendor with Sensitive Access" at bounding box center [245, 195] width 175 height 8
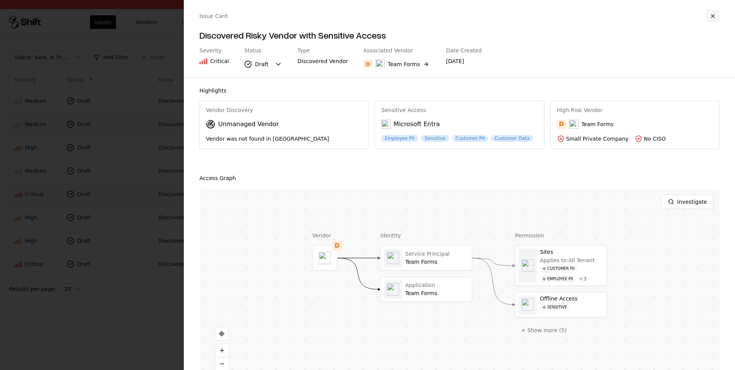
click at [712, 16] on button "button" at bounding box center [713, 16] width 14 height 14
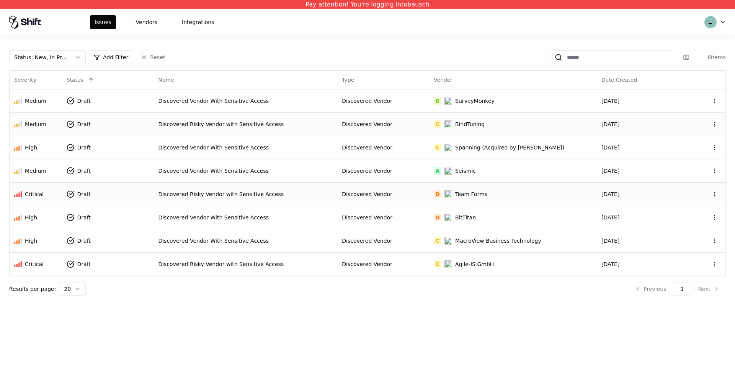
click at [330, 197] on div "Discovered Risky Vendor with Sensitive Access" at bounding box center [245, 195] width 175 height 8
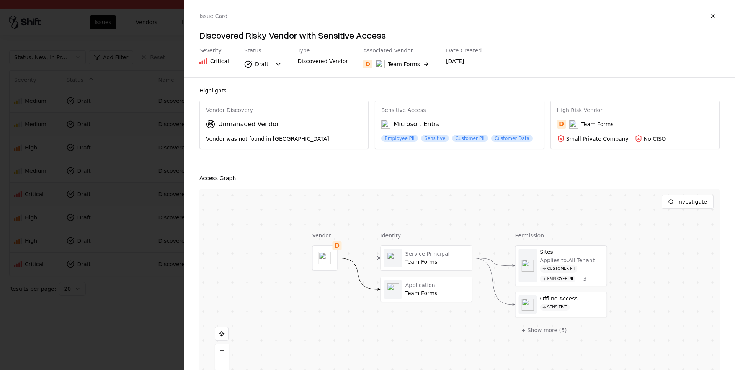
click at [542, 329] on button "+ Show more ( 5 )" at bounding box center [544, 331] width 58 height 14
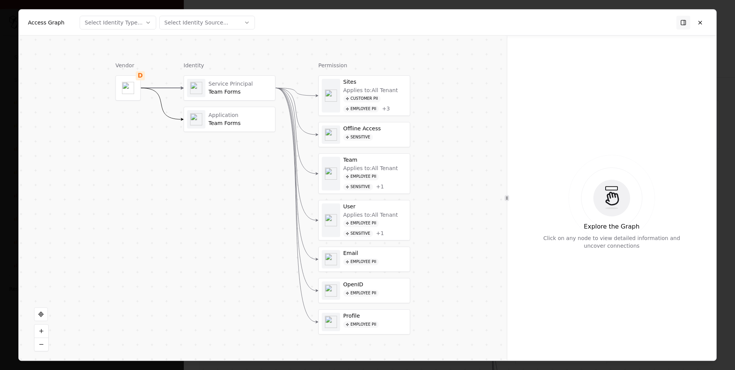
click at [237, 86] on div "Service Principal" at bounding box center [241, 84] width 64 height 7
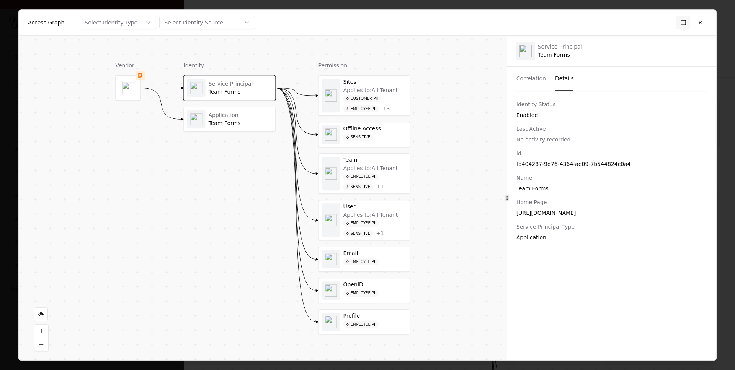
click at [561, 82] on button "Details" at bounding box center [564, 79] width 19 height 24
click at [702, 22] on button at bounding box center [700, 23] width 14 height 14
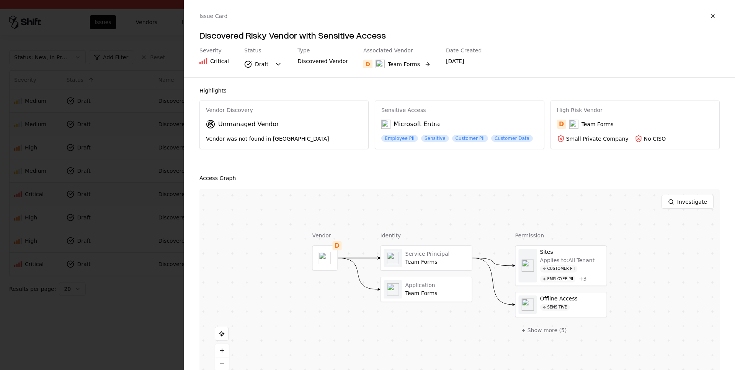
click at [402, 60] on div "Team Forms" at bounding box center [397, 64] width 44 height 9
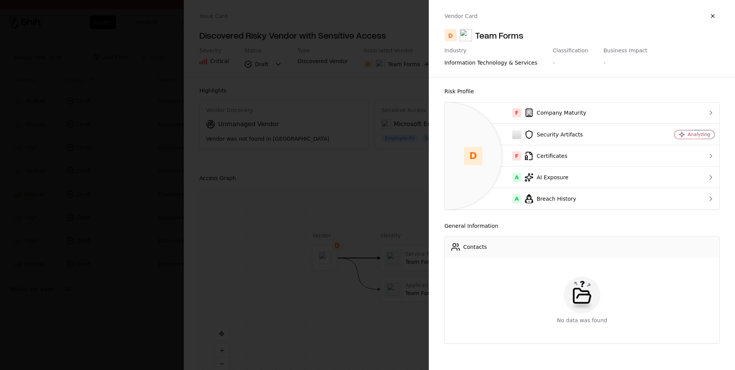
click at [716, 18] on button "button" at bounding box center [713, 16] width 14 height 14
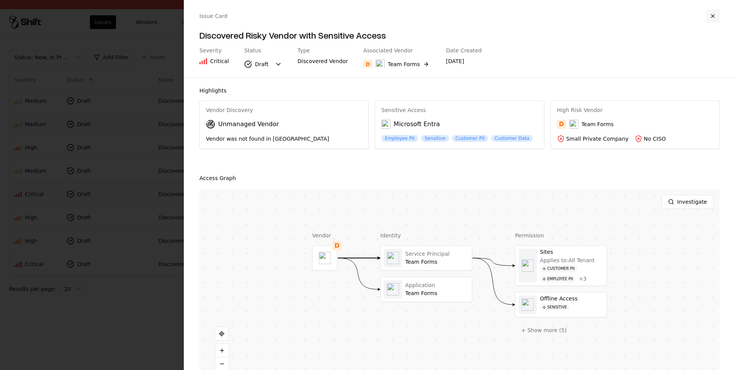
click at [715, 15] on button "button" at bounding box center [713, 16] width 14 height 14
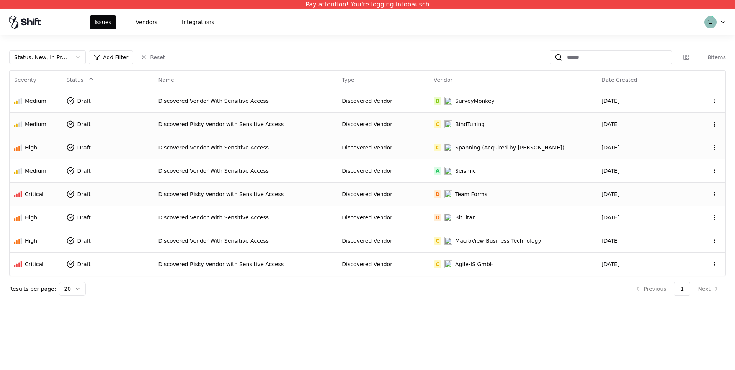
click at [329, 149] on div "Discovered Vendor With Sensitive Access" at bounding box center [245, 148] width 175 height 8
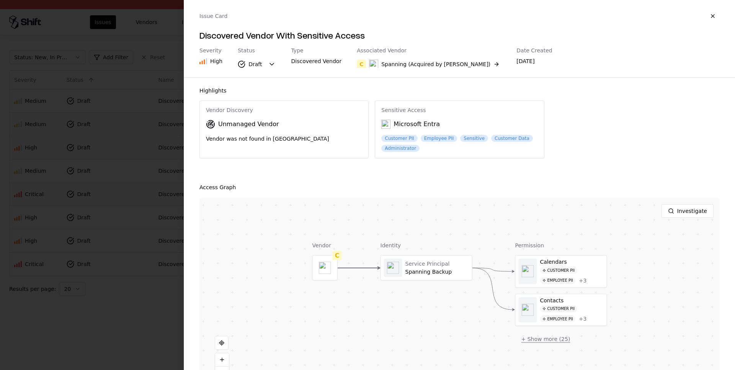
click at [546, 343] on button "+ Show more ( 25 )" at bounding box center [545, 340] width 61 height 14
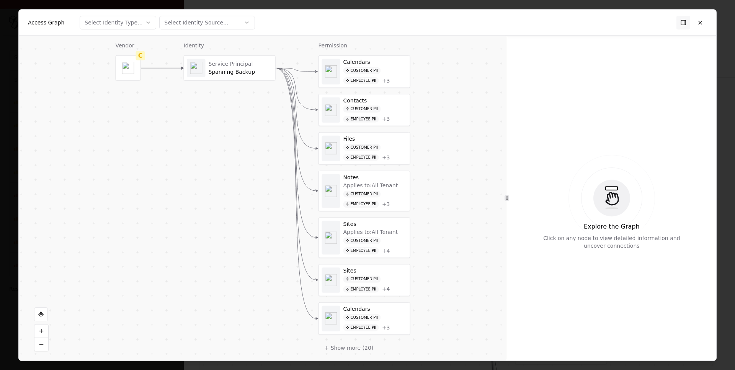
click at [250, 70] on div "Spanning Backup" at bounding box center [241, 72] width 64 height 7
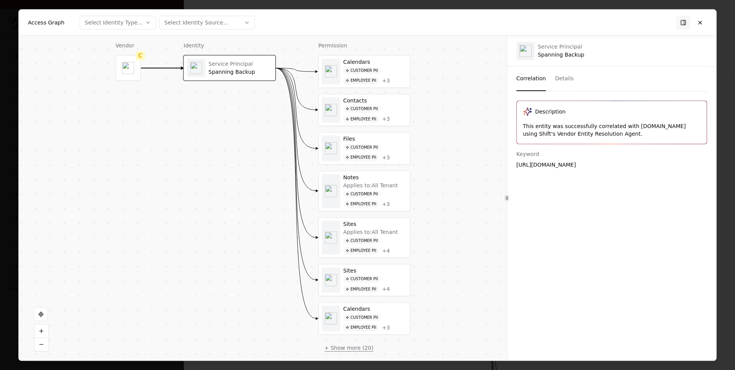
click at [349, 349] on button "+ Show more ( 20 )" at bounding box center [348, 348] width 61 height 14
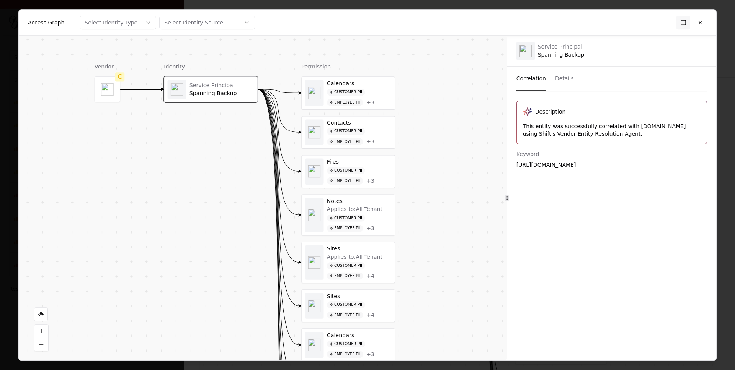
drag, startPoint x: 466, startPoint y: 246, endPoint x: 448, endPoint y: 333, distance: 88.0
click at [448, 333] on div "Vendor C Identity Service Principal Spanning Backup Permission Calendars Custom…" at bounding box center [263, 198] width 488 height 325
click at [705, 23] on button at bounding box center [700, 23] width 14 height 14
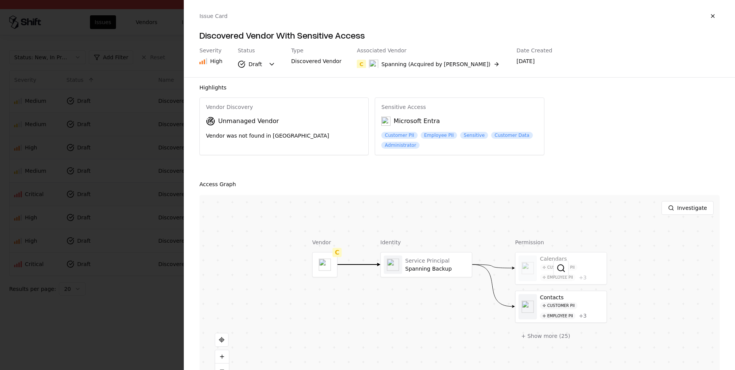
scroll to position [3, 0]
click at [411, 59] on button "C Spanning (Acquired by [PERSON_NAME])" at bounding box center [429, 64] width 144 height 14
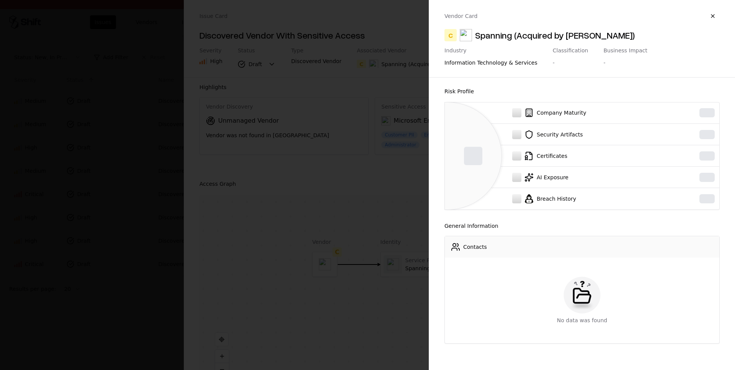
click at [410, 62] on div at bounding box center [367, 185] width 735 height 370
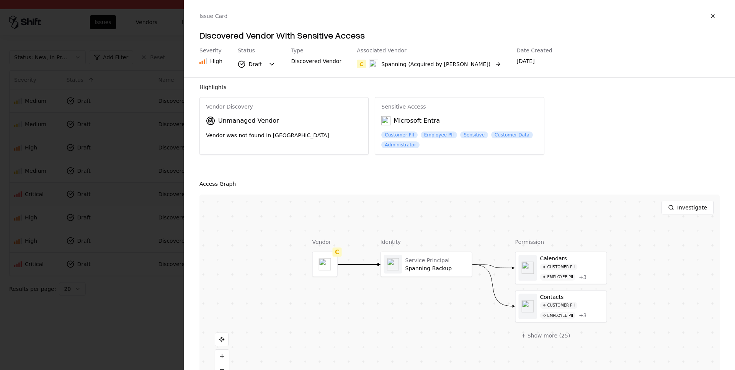
click at [412, 62] on div "Spanning (Acquired by [PERSON_NAME])" at bounding box center [435, 64] width 109 height 8
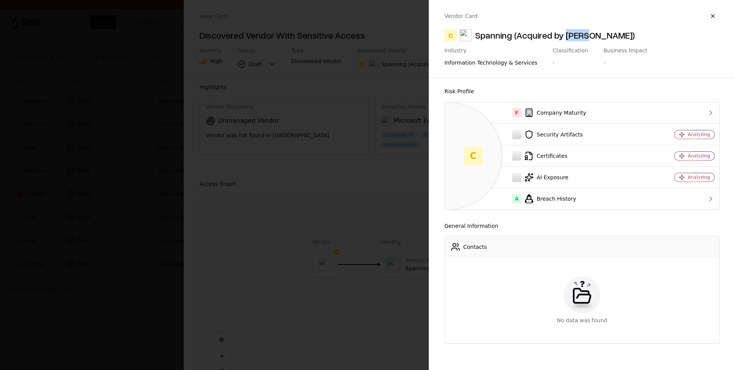
drag, startPoint x: 568, startPoint y: 32, endPoint x: 589, endPoint y: 31, distance: 20.7
click at [589, 31] on div "Spanning (Acquired by [PERSON_NAME])" at bounding box center [555, 35] width 160 height 12
click at [594, 31] on div "Spanning (Acquired by [PERSON_NAME])" at bounding box center [555, 35] width 160 height 12
drag, startPoint x: 595, startPoint y: 32, endPoint x: 579, endPoint y: 29, distance: 16.7
click at [566, 34] on div "Spanning (Acquired by [PERSON_NAME])" at bounding box center [555, 35] width 160 height 12
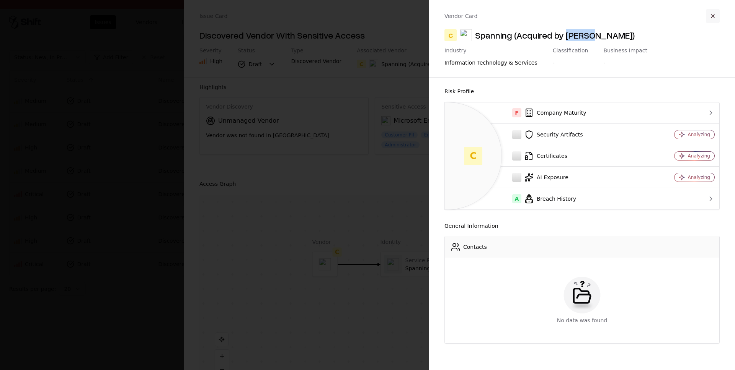
click at [715, 15] on button "button" at bounding box center [713, 16] width 14 height 14
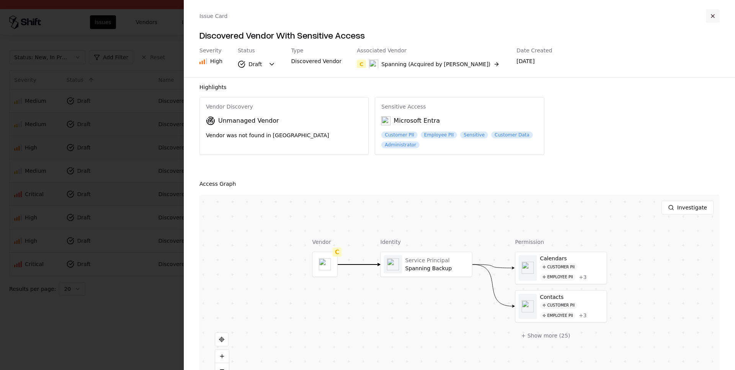
click at [713, 18] on button "button" at bounding box center [713, 16] width 14 height 14
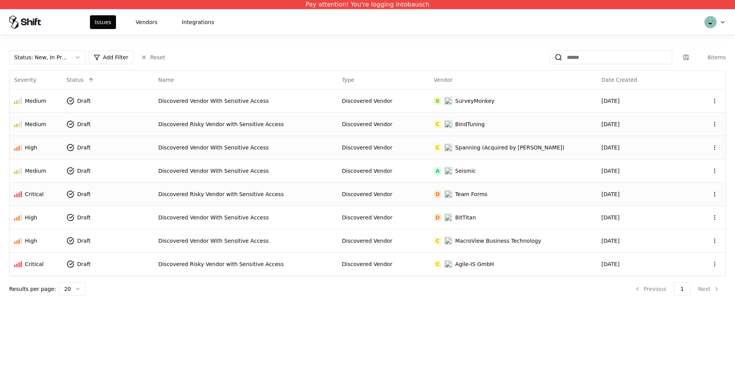
click at [353, 196] on td "Discovered Vendor" at bounding box center [383, 194] width 92 height 23
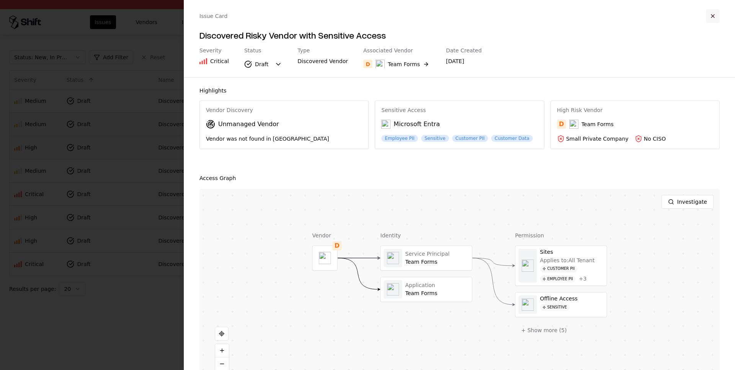
click at [710, 11] on button "button" at bounding box center [713, 16] width 14 height 14
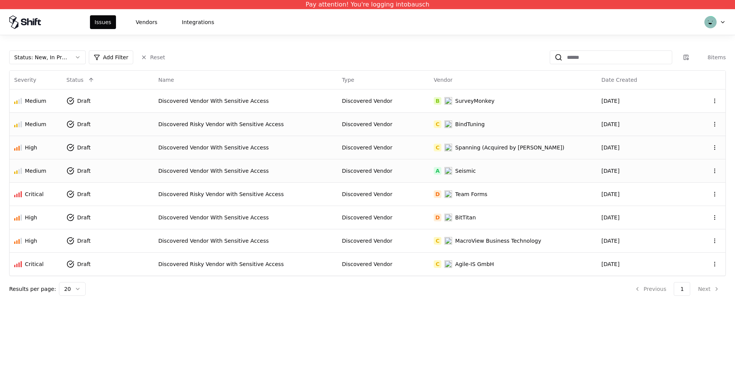
click at [207, 173] on div "Discovered Vendor With Sensitive Access" at bounding box center [245, 171] width 175 height 8
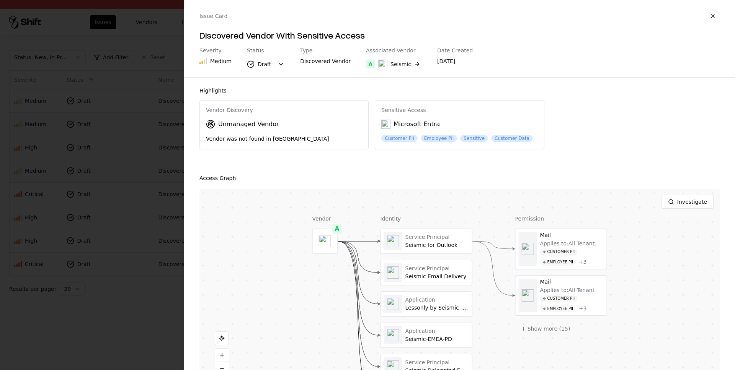
scroll to position [24, 0]
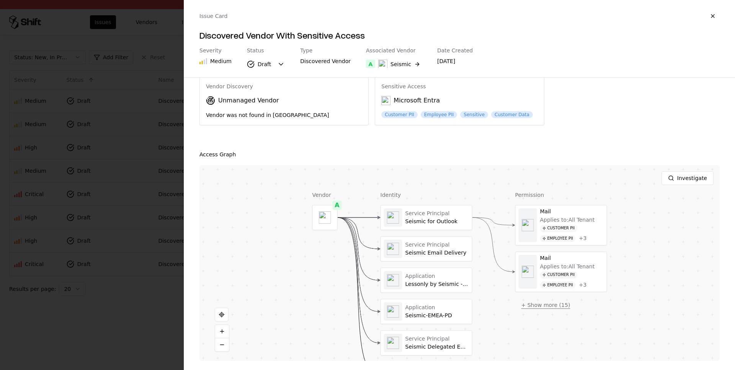
click at [553, 309] on button "+ Show more ( 15 )" at bounding box center [545, 306] width 61 height 14
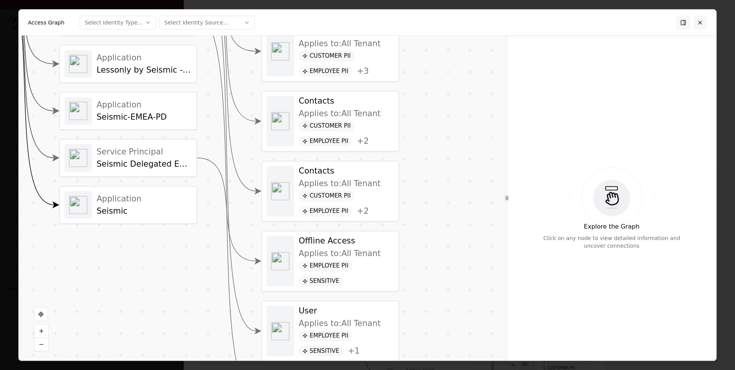
click at [705, 23] on button at bounding box center [700, 23] width 14 height 14
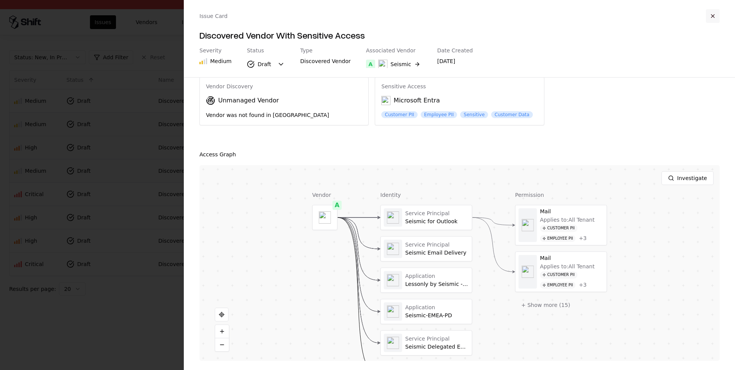
click at [708, 14] on button "button" at bounding box center [713, 16] width 14 height 14
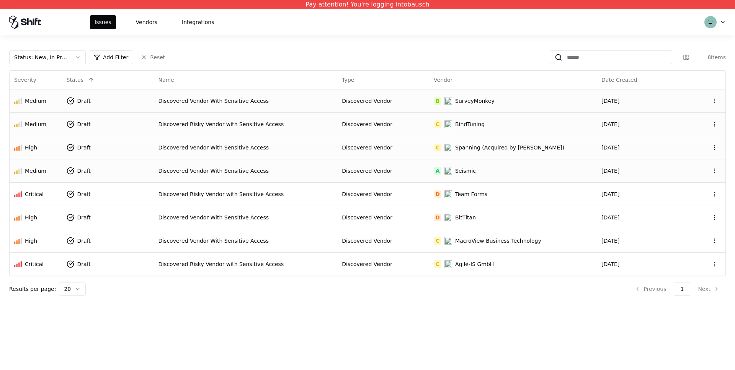
click at [252, 103] on div "Discovered Vendor With Sensitive Access" at bounding box center [245, 101] width 175 height 8
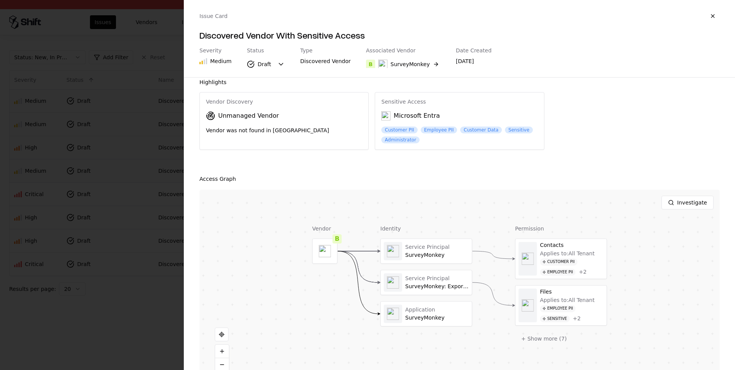
scroll to position [15, 0]
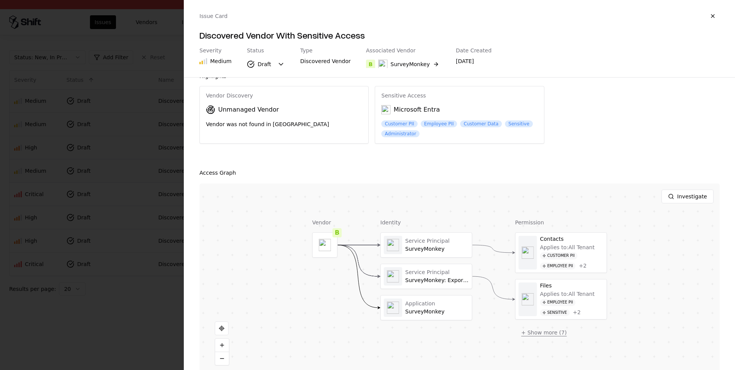
click at [539, 336] on button "+ Show more ( 7 )" at bounding box center [544, 333] width 58 height 14
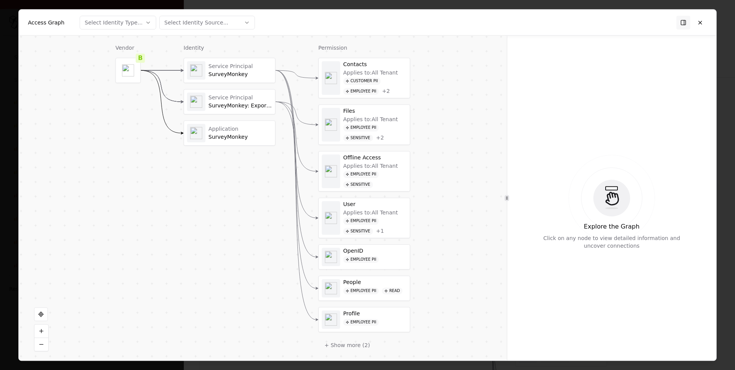
click at [242, 74] on div "SurveyMonkey" at bounding box center [241, 74] width 64 height 7
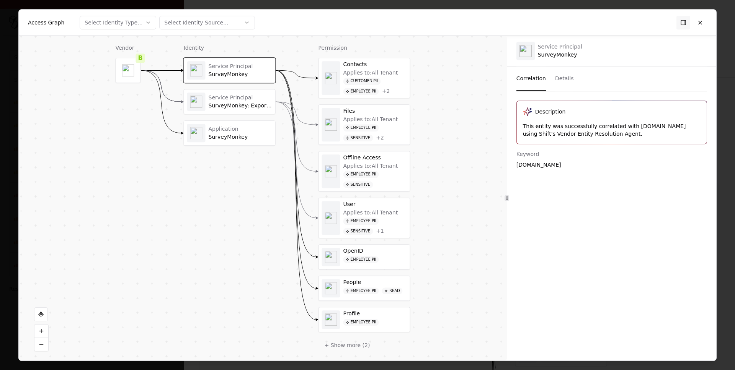
click at [567, 76] on button "Details" at bounding box center [564, 79] width 19 height 24
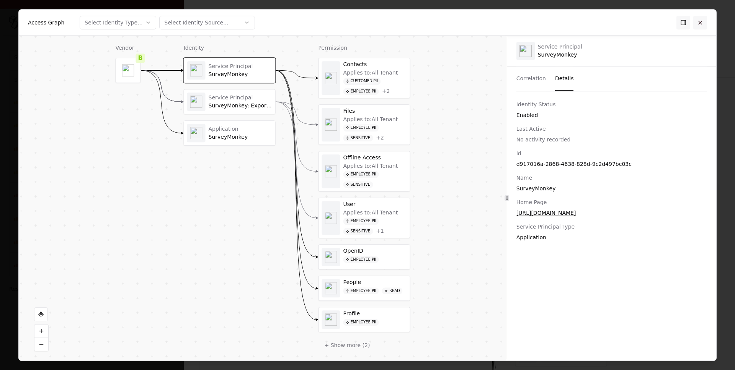
click at [703, 26] on button at bounding box center [700, 23] width 14 height 14
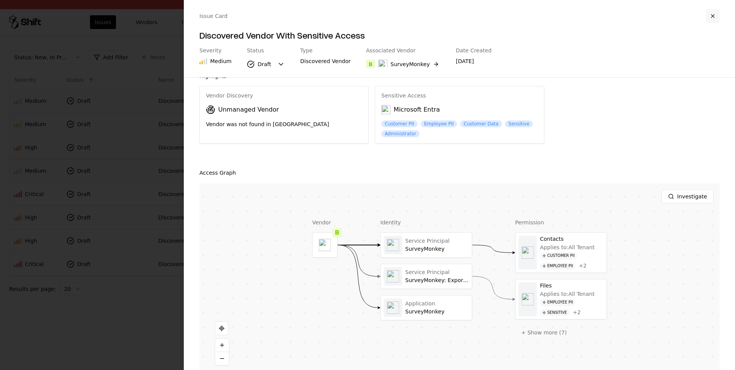
click at [715, 11] on button "button" at bounding box center [713, 16] width 14 height 14
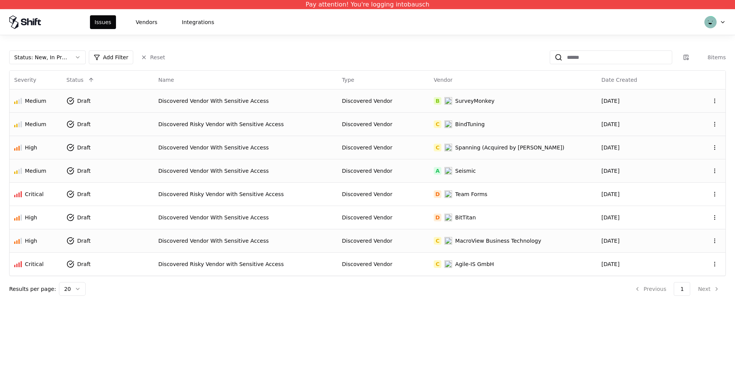
click at [300, 243] on div "Discovered Vendor With Sensitive Access" at bounding box center [245, 241] width 175 height 8
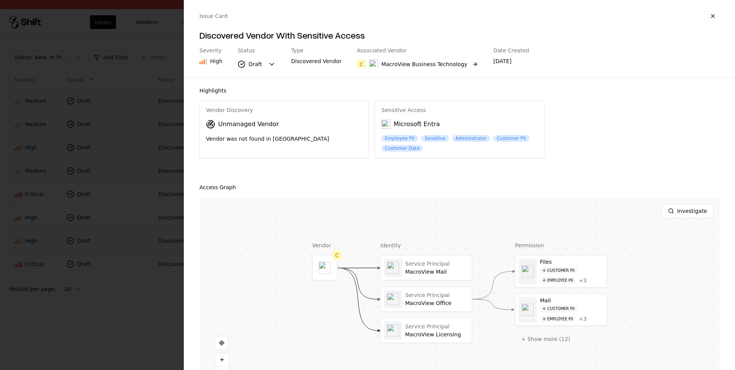
click at [413, 65] on div "MacroView Business Technology" at bounding box center [424, 64] width 86 height 8
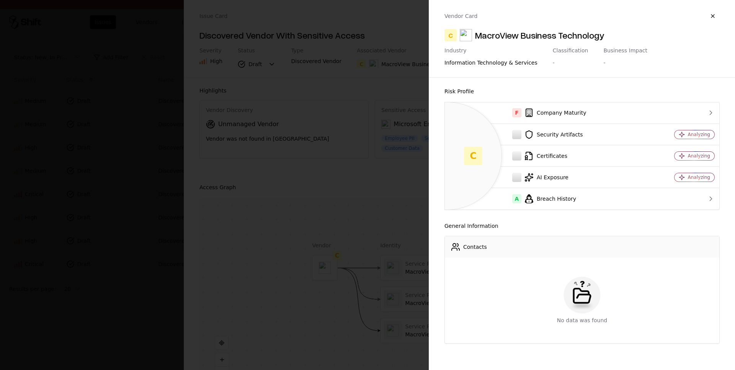
click at [716, 14] on button "button" at bounding box center [713, 16] width 14 height 14
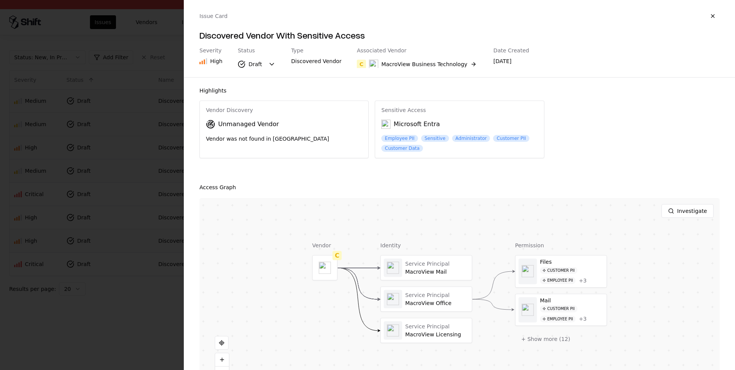
click at [716, 13] on button "button" at bounding box center [713, 16] width 14 height 14
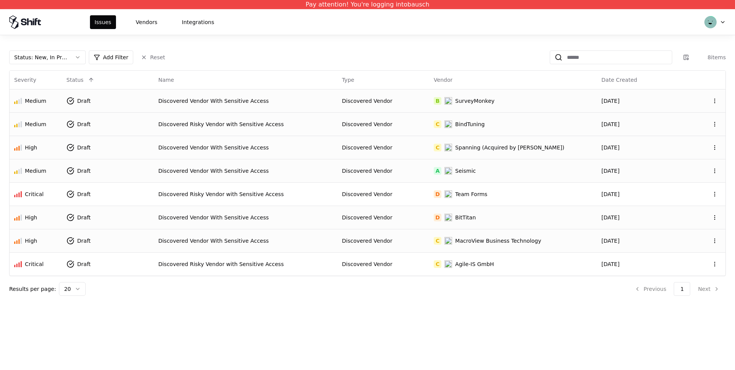
click at [223, 217] on div "Discovered Vendor With Sensitive Access" at bounding box center [245, 218] width 175 height 8
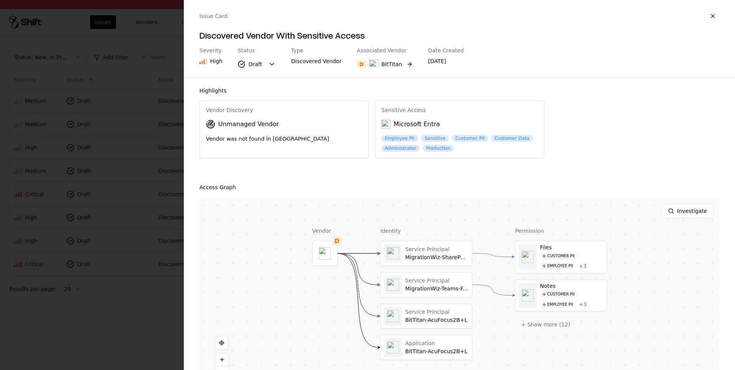
click at [381, 64] on div "BitTitan" at bounding box center [391, 64] width 21 height 8
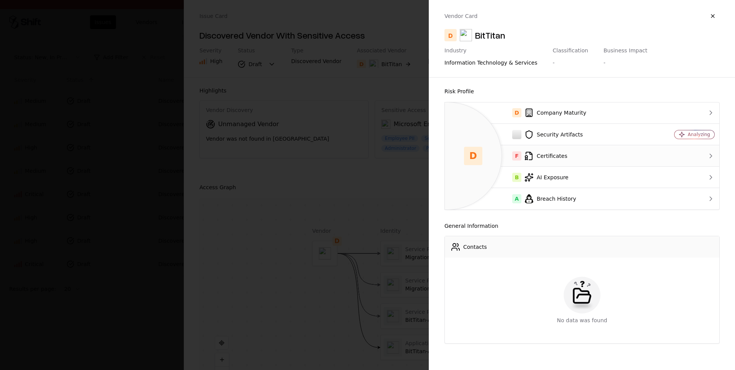
click at [564, 159] on div "F Certificates" at bounding box center [547, 156] width 193 height 9
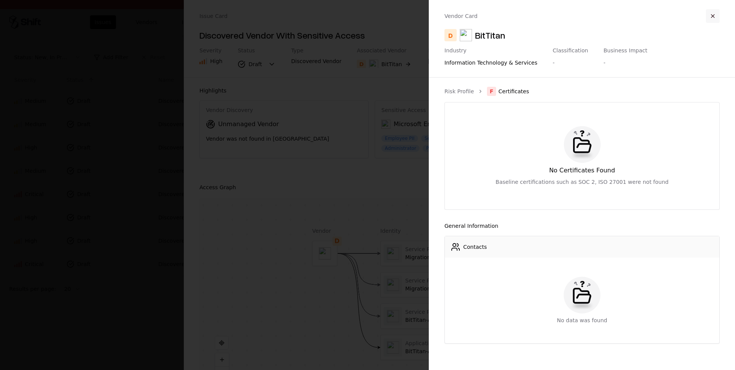
click at [713, 18] on button "button" at bounding box center [713, 16] width 14 height 14
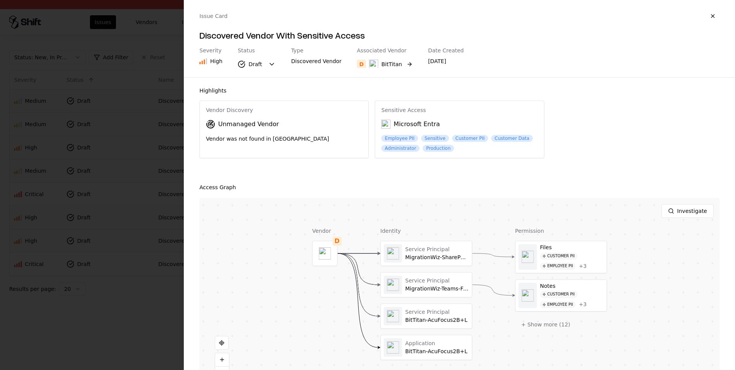
click at [374, 62] on div "BitTitan" at bounding box center [385, 64] width 33 height 9
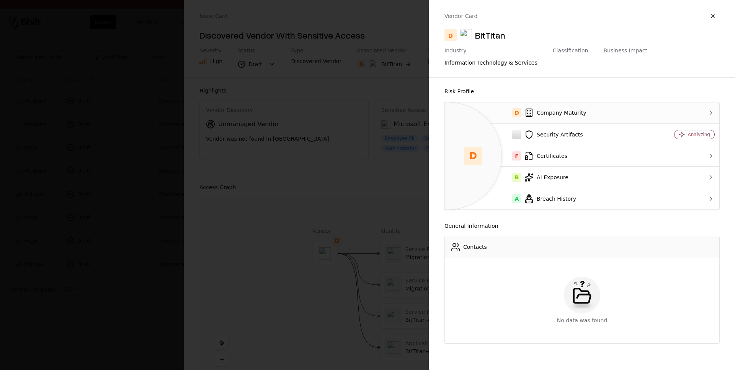
click at [585, 111] on div "D Company Maturity" at bounding box center [547, 112] width 193 height 9
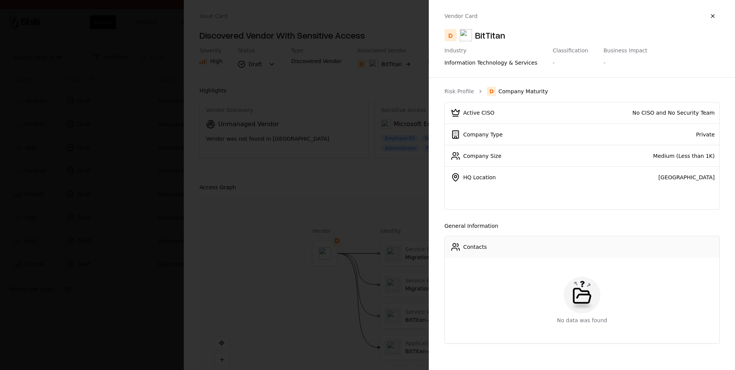
click at [406, 18] on div at bounding box center [367, 185] width 735 height 370
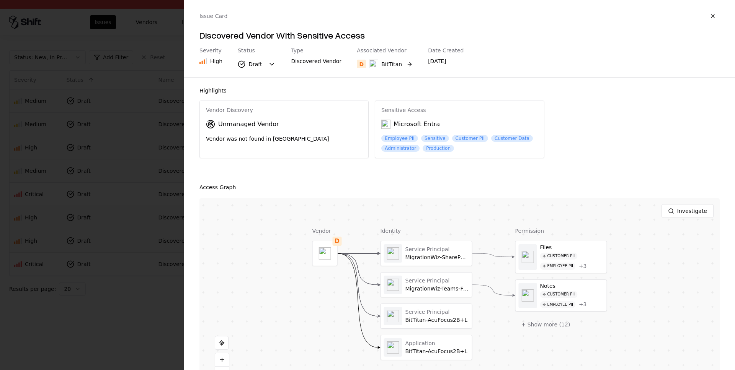
click at [375, 60] on div "BitTitan" at bounding box center [385, 64] width 33 height 9
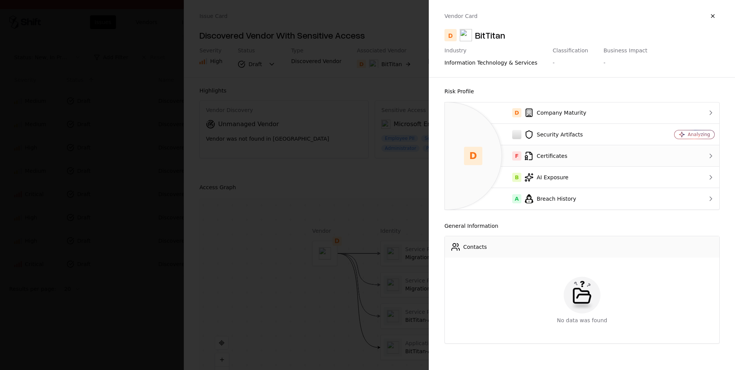
click at [569, 156] on div "F Certificates" at bounding box center [547, 156] width 193 height 9
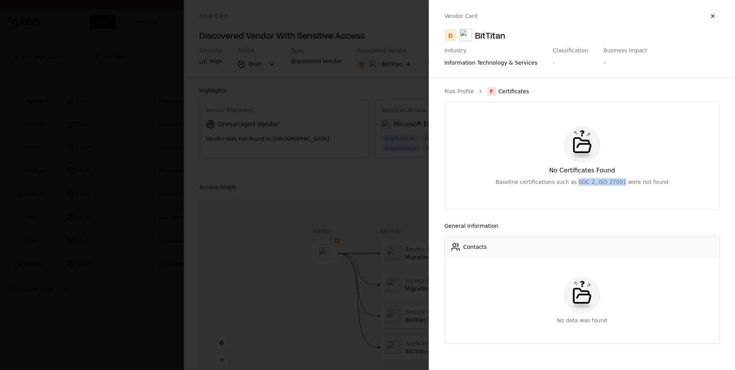
drag, startPoint x: 579, startPoint y: 181, endPoint x: 622, endPoint y: 184, distance: 43.3
click at [622, 184] on div "Baseline certifications such as SOC 2, ISO 27001 were not found" at bounding box center [582, 182] width 173 height 8
click at [714, 14] on button "button" at bounding box center [713, 16] width 14 height 14
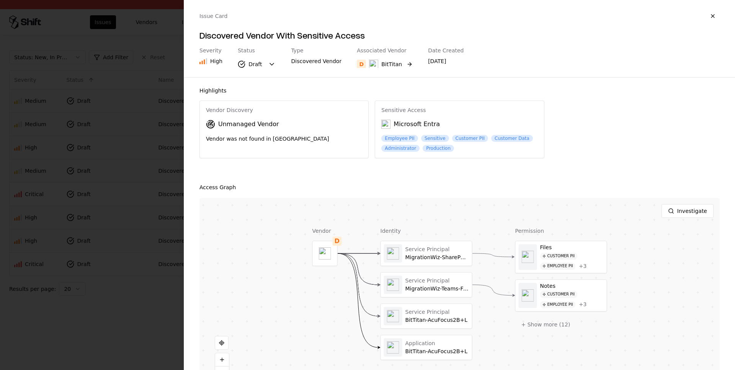
click at [389, 64] on div "BitTitan" at bounding box center [391, 64] width 21 height 8
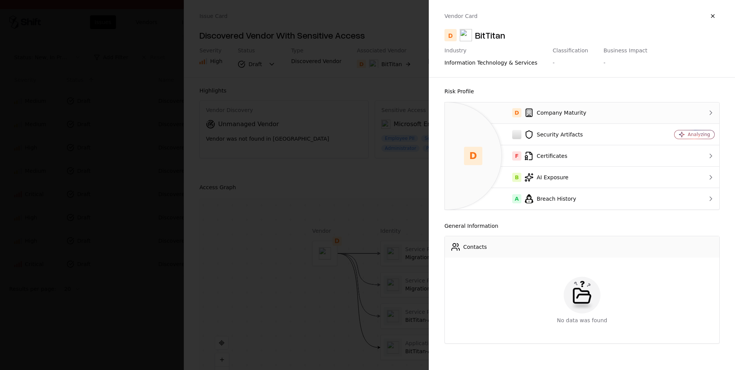
click at [583, 109] on div "D Company Maturity" at bounding box center [547, 112] width 193 height 9
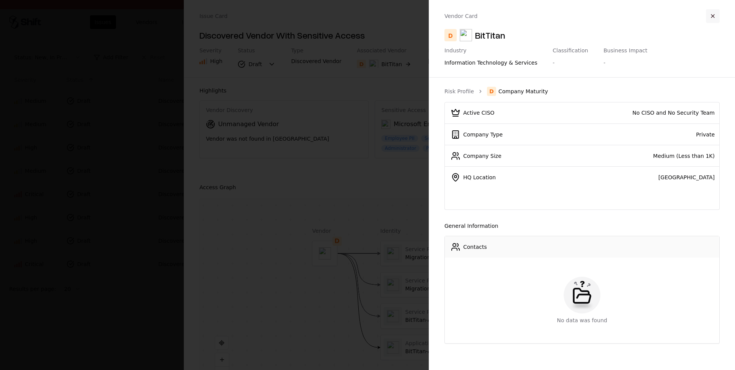
click at [714, 18] on button "button" at bounding box center [713, 16] width 14 height 14
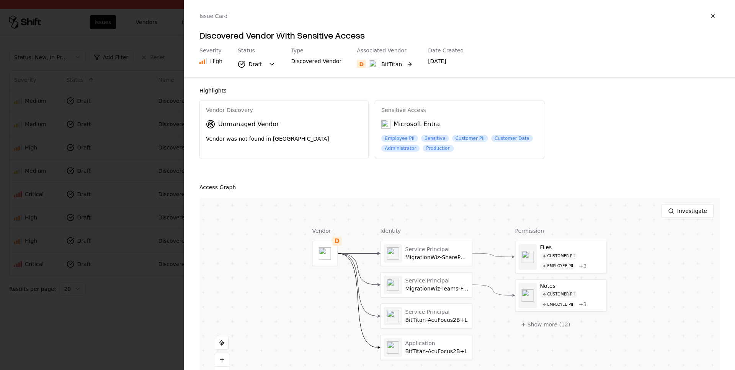
click at [383, 62] on div "BitTitan" at bounding box center [391, 64] width 21 height 8
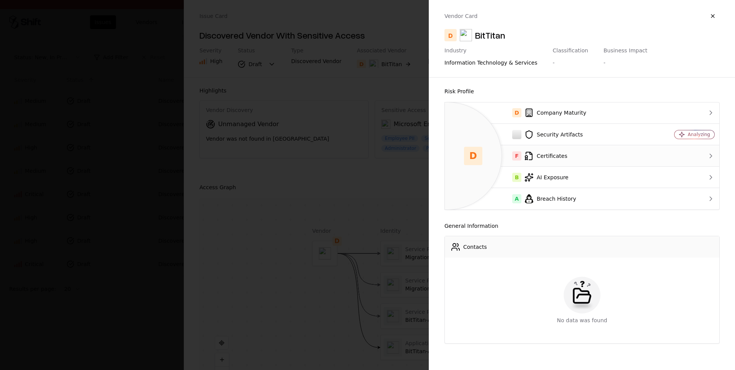
click at [553, 155] on div "F Certificates" at bounding box center [547, 156] width 193 height 9
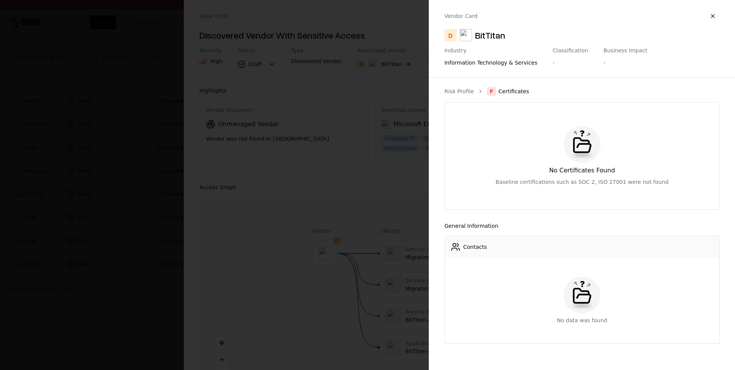
drag, startPoint x: 245, startPoint y: 202, endPoint x: 241, endPoint y: 200, distance: 4.5
click at [245, 202] on div at bounding box center [367, 185] width 735 height 370
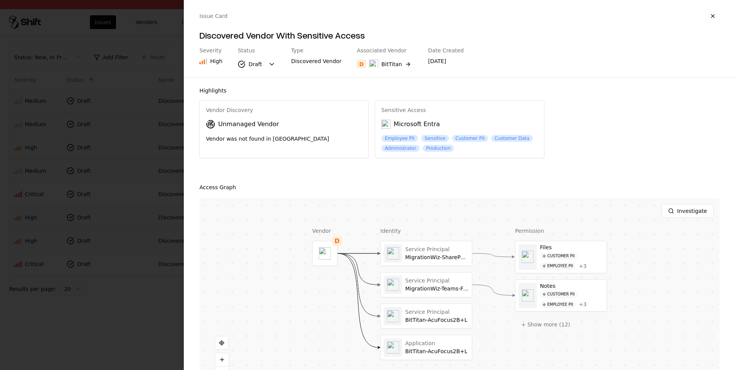
click at [135, 189] on div at bounding box center [367, 185] width 735 height 370
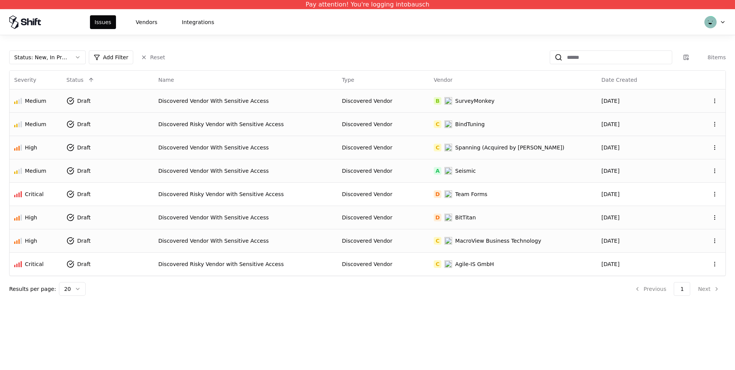
click at [226, 241] on div "Discovered Vendor With Sensitive Access" at bounding box center [245, 241] width 175 height 8
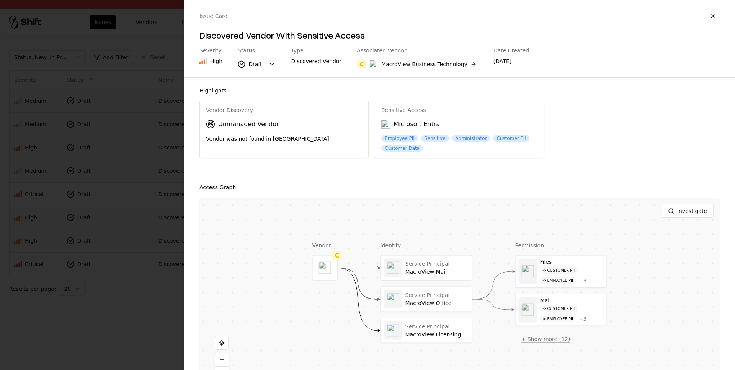
click at [560, 341] on button "+ Show more ( 12 )" at bounding box center [545, 340] width 61 height 14
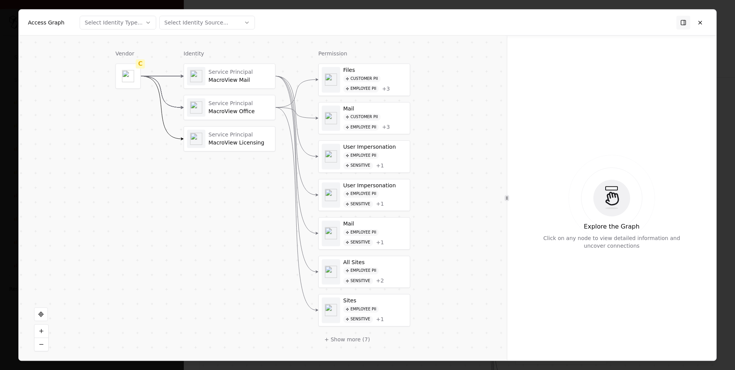
click at [239, 79] on div "MacroView Mail" at bounding box center [241, 80] width 64 height 7
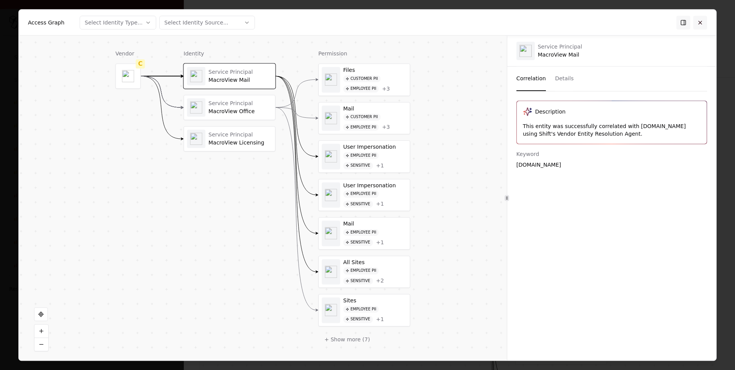
click at [705, 26] on button at bounding box center [700, 23] width 14 height 14
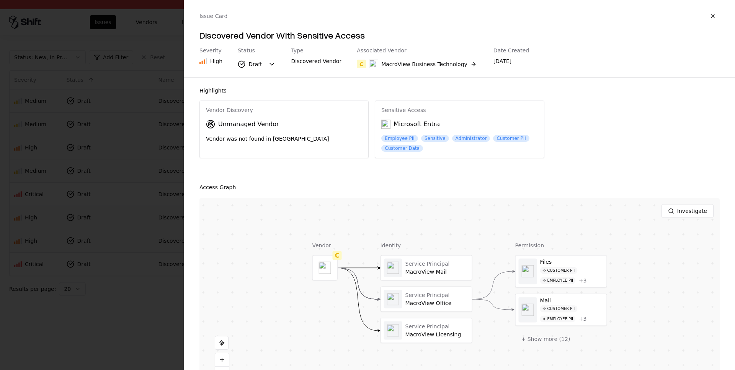
click at [129, 281] on div at bounding box center [367, 185] width 735 height 370
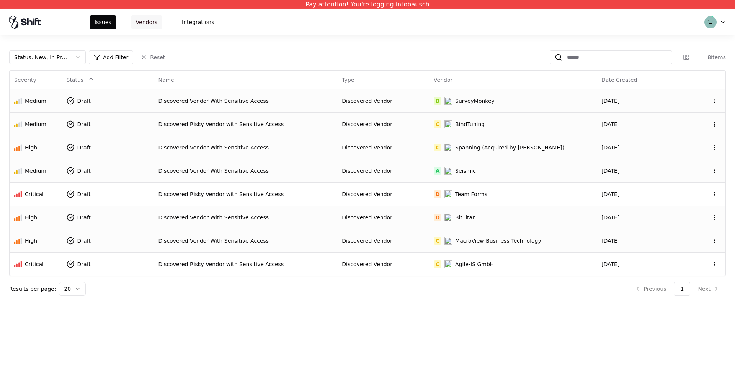
click at [149, 26] on button "Vendors" at bounding box center [146, 22] width 31 height 14
